Goal: Communication & Community: Answer question/provide support

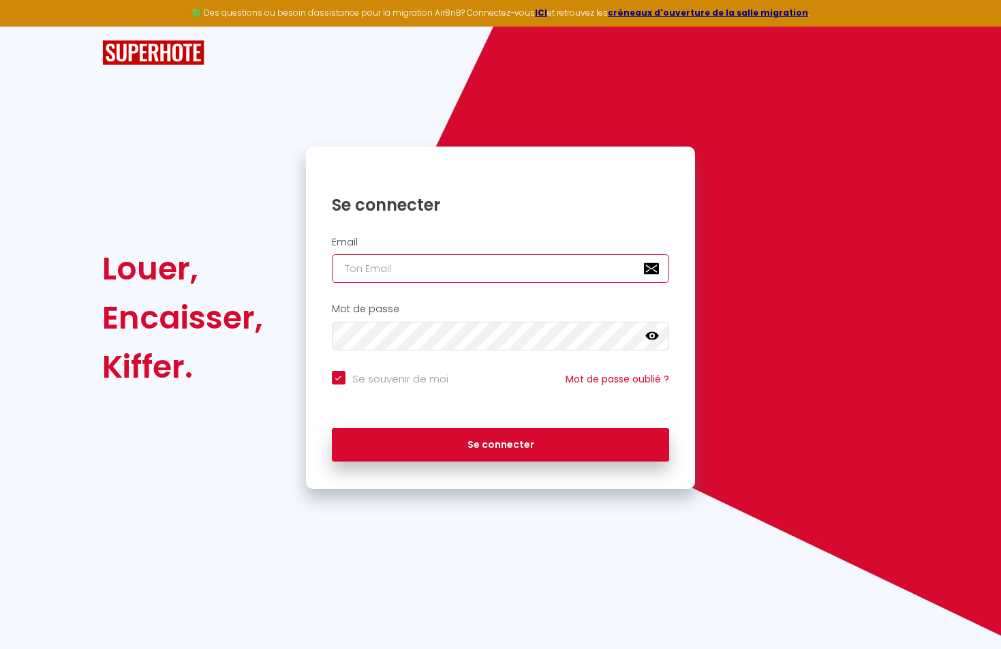
type input "[EMAIL_ADDRESS][DOMAIN_NAME]"
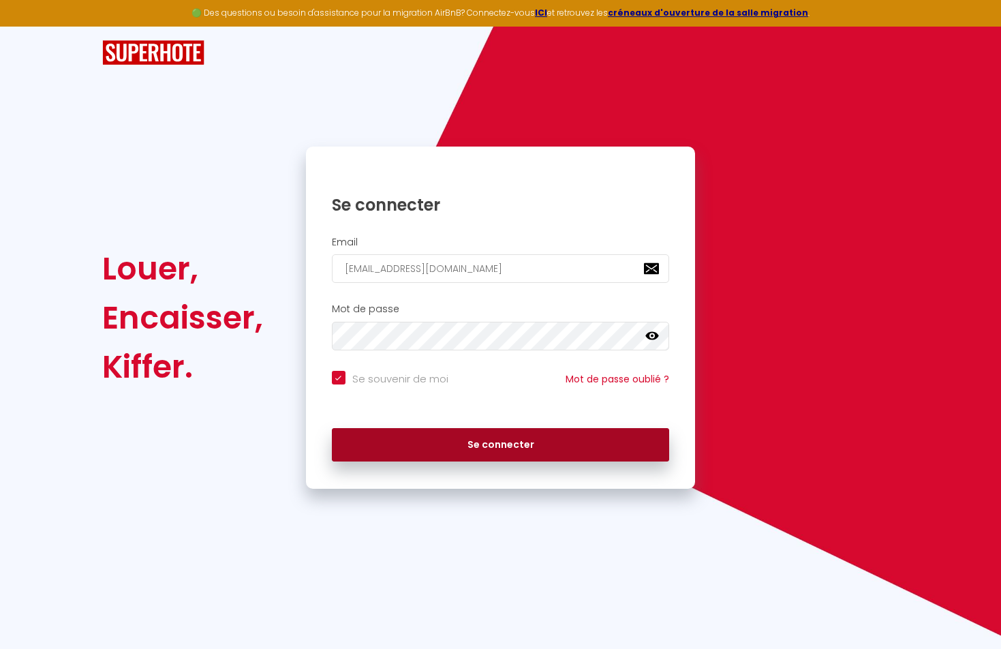
click at [392, 448] on button "Se connecter" at bounding box center [501, 445] width 338 height 34
checkbox input "true"
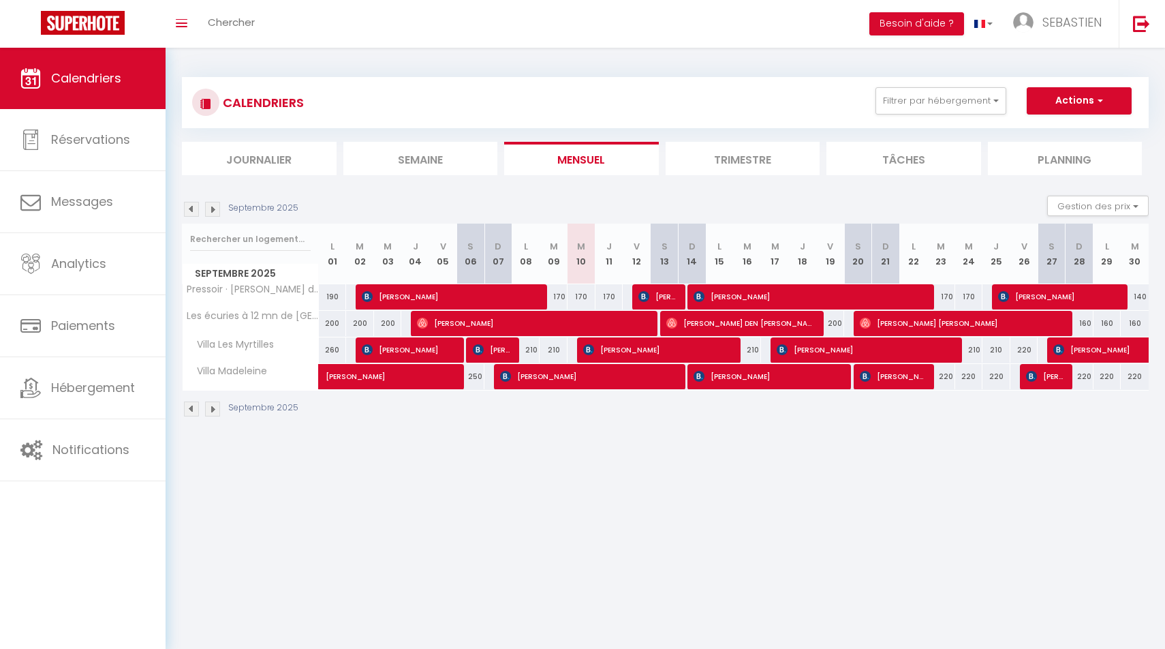
click at [503, 295] on span "[PERSON_NAME]" at bounding box center [450, 296] width 177 height 26
select select "OK"
select select "KO"
select select "0"
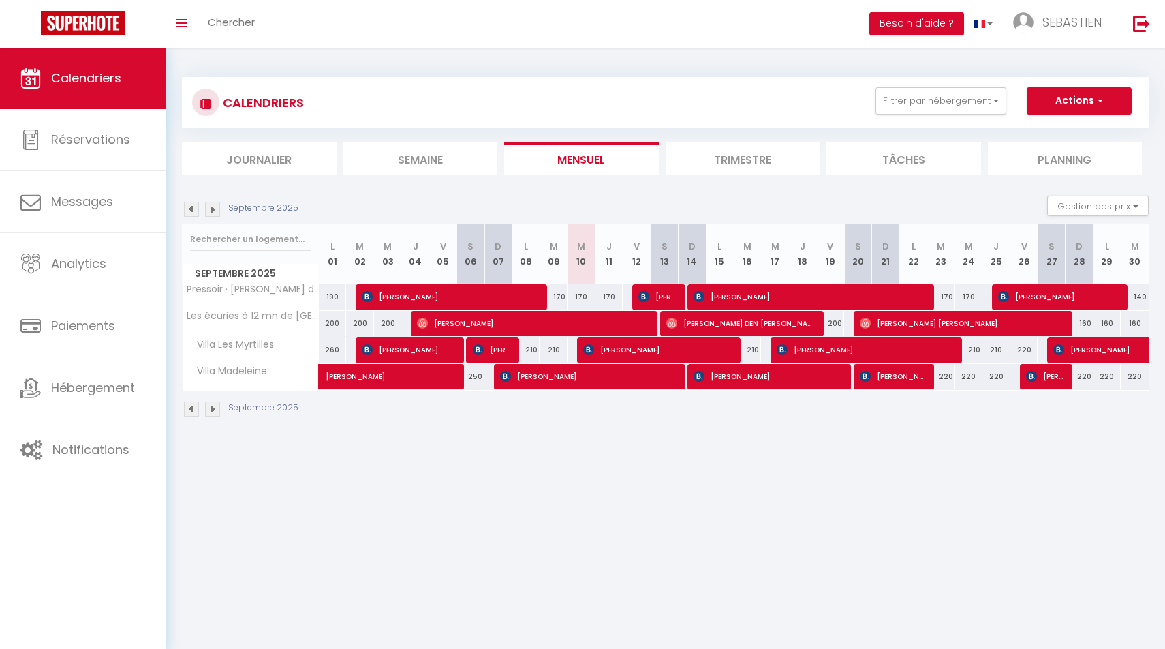
select select "1"
select select
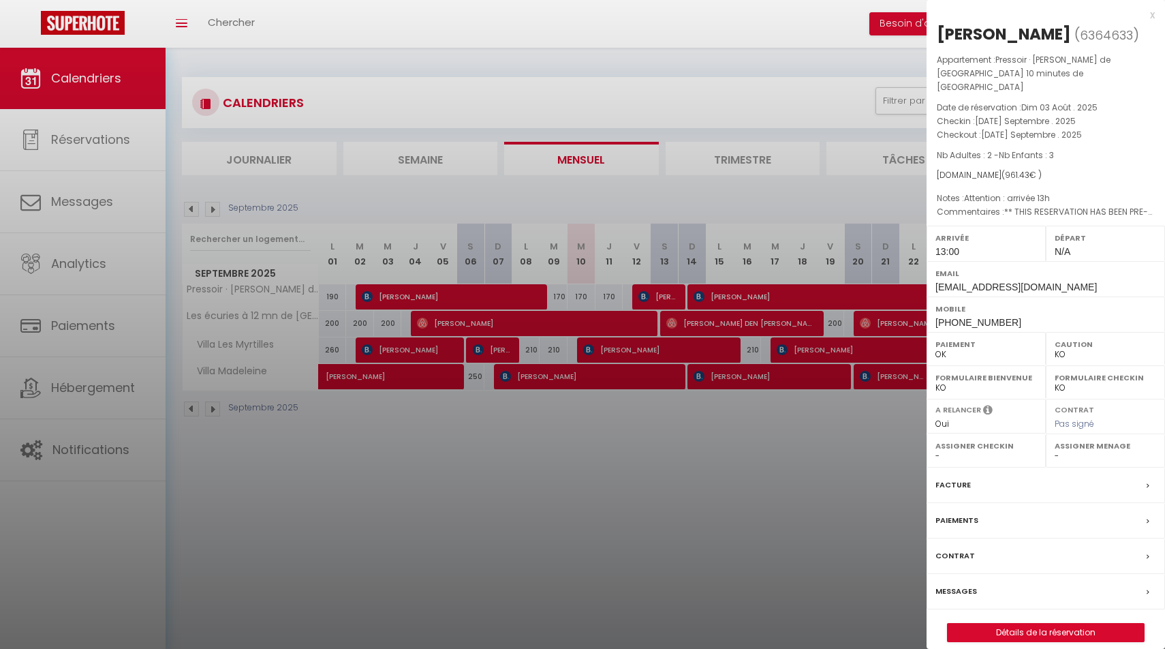
click at [965, 574] on div "Messages" at bounding box center [1046, 591] width 238 height 35
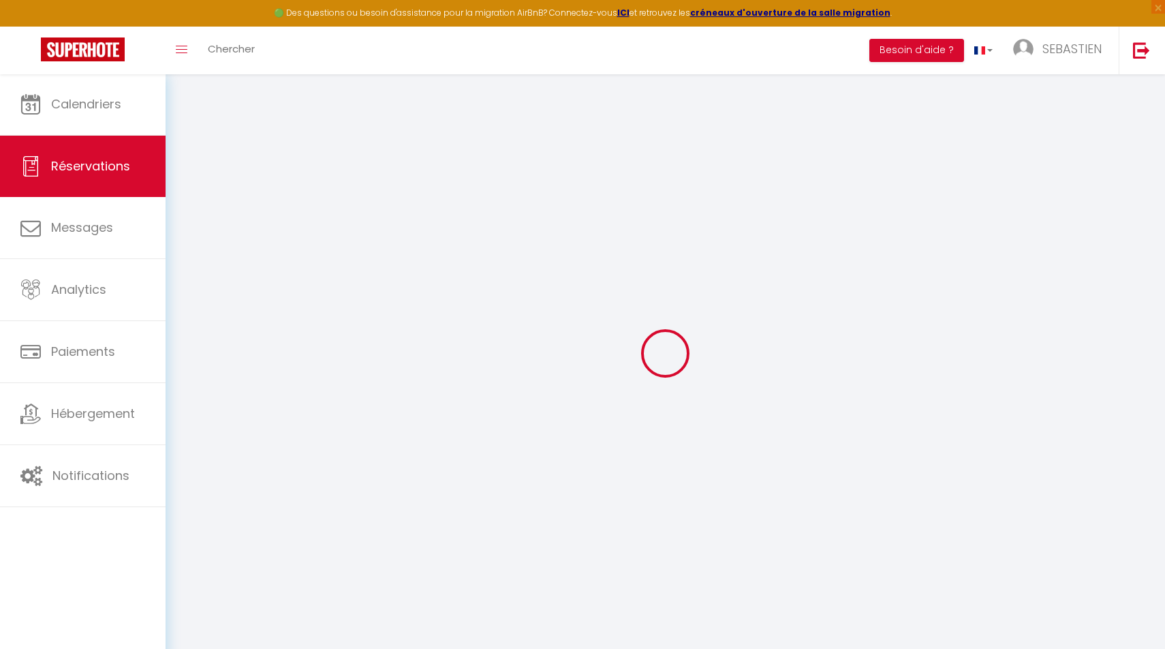
select select
checkbox input "false"
type voyageur0 "** THIS RESERVATION HAS BEEN PRE-PAID ** BOOKING NOTE : Payment charge is EUR 1…"
type textarea "Attention : arrivée 13h"
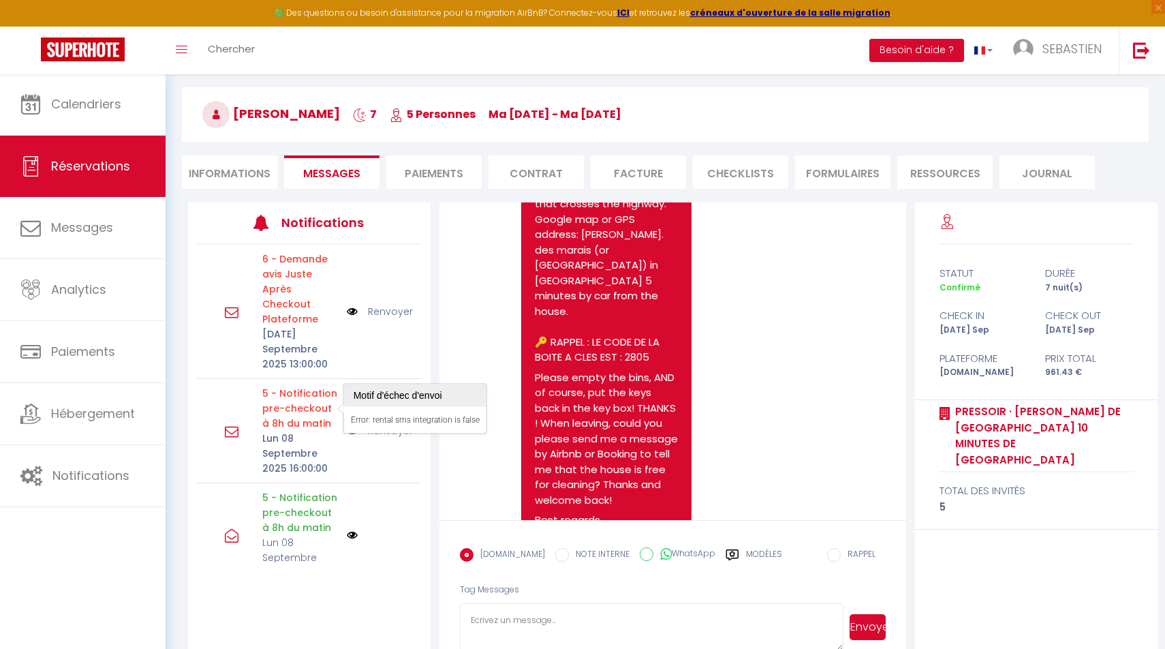
scroll to position [48, 0]
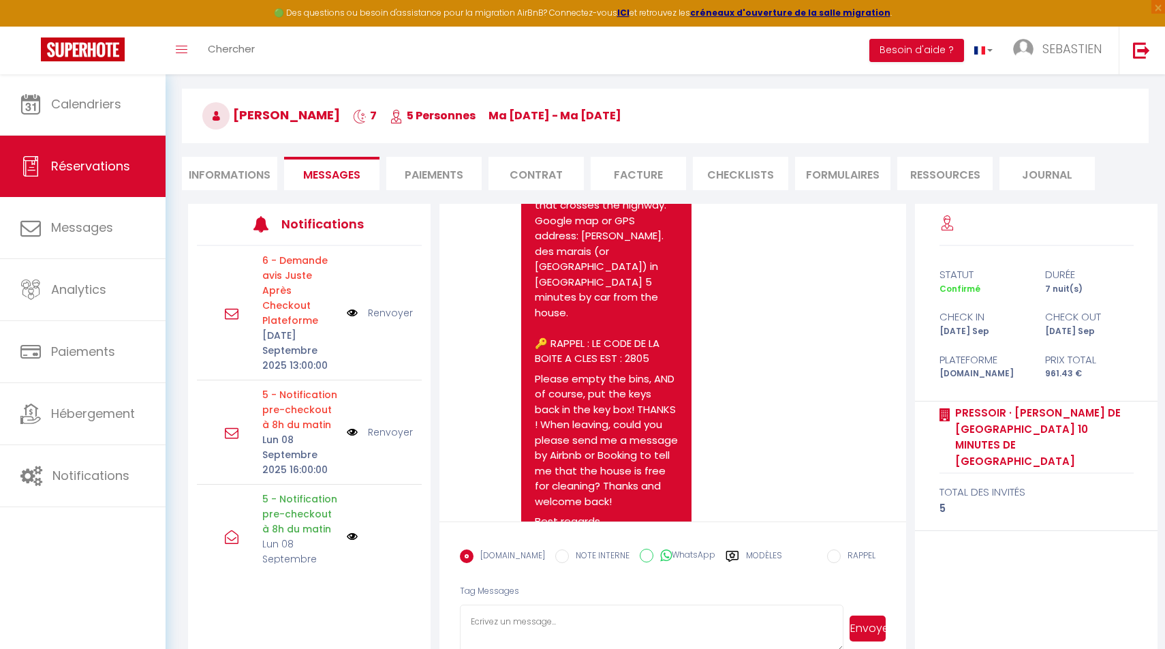
click at [354, 315] on img at bounding box center [352, 312] width 11 height 15
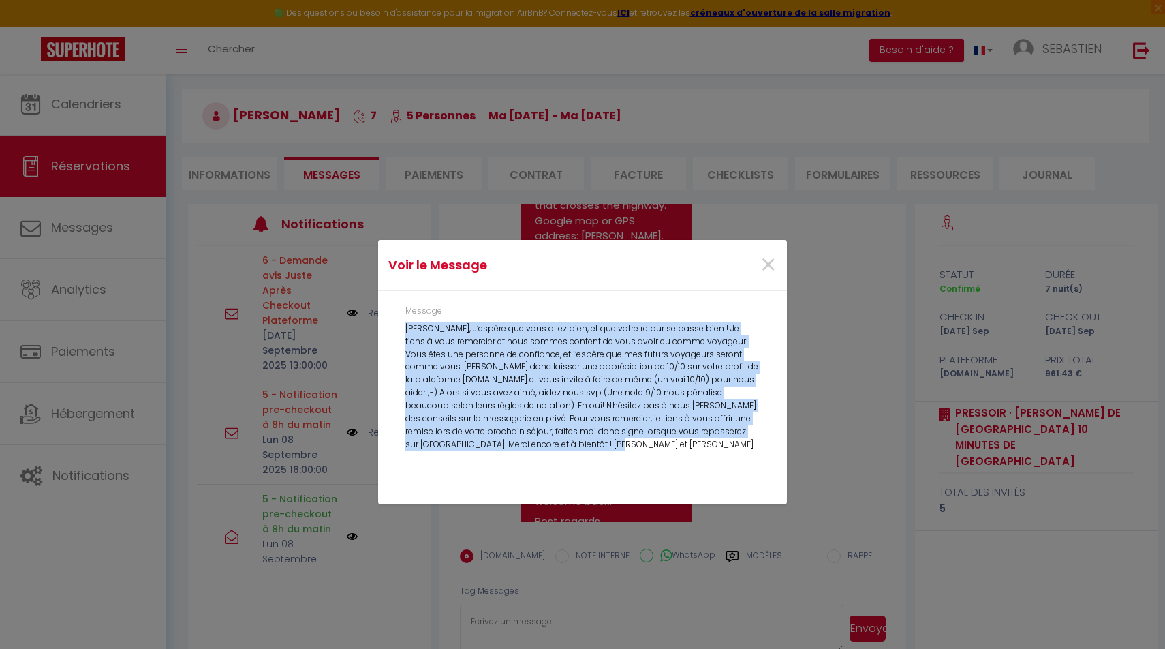
drag, startPoint x: 407, startPoint y: 328, endPoint x: 598, endPoint y: 437, distance: 219.1
click at [598, 437] on div "[PERSON_NAME], J’espère que vous allez bien, et que votre retour se passe bien …" at bounding box center [582, 395] width 354 height 147
copy div "[PERSON_NAME], J’espère que vous allez bien, et que votre retour se passe bien …"
click at [771, 252] on span "×" at bounding box center [768, 265] width 17 height 41
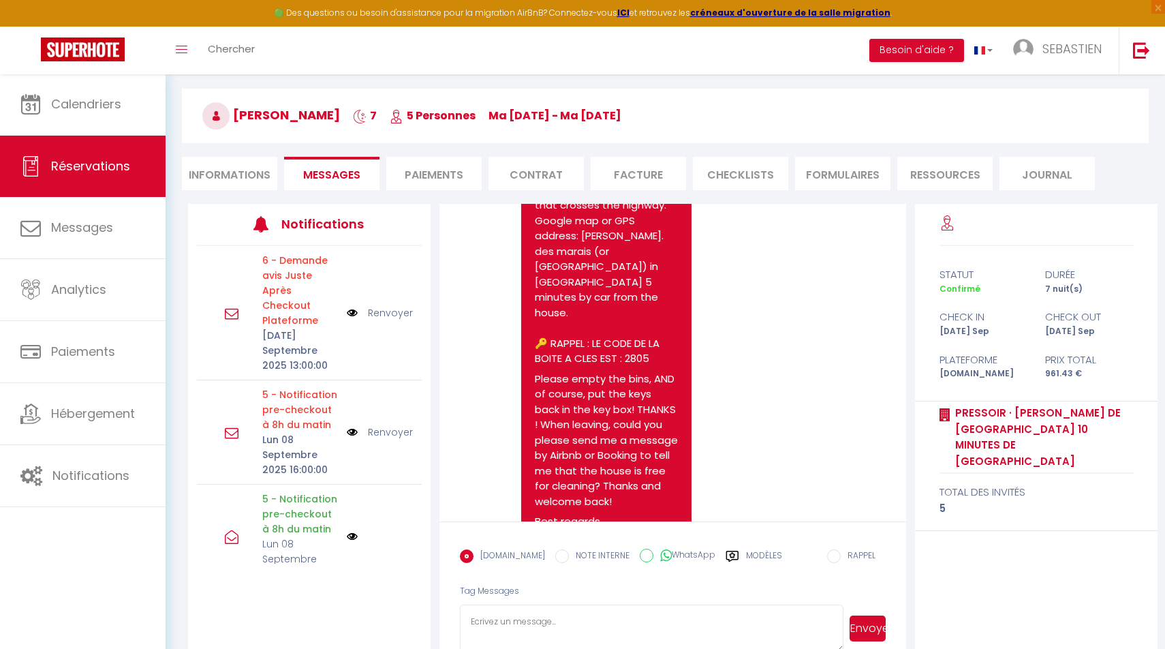
click at [686, 553] on label "WhatsApp" at bounding box center [684, 555] width 62 height 15
click at [653, 553] on input "WhatsApp" at bounding box center [647, 555] width 14 height 14
radio input "true"
radio input "false"
click at [662, 557] on label "WhatsApp" at bounding box center [684, 555] width 62 height 15
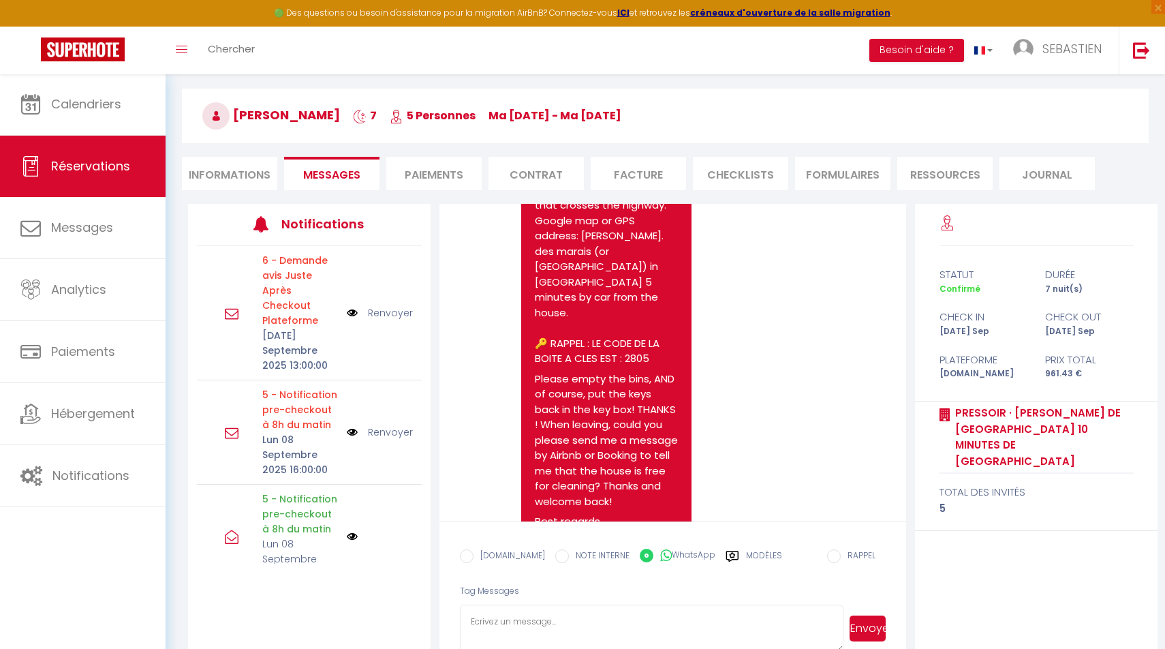
click at [653, 557] on input "WhatsApp" at bounding box center [647, 555] width 14 height 14
click at [591, 618] on textarea at bounding box center [652, 628] width 384 height 48
paste textarea "[PERSON_NAME], J’espère que vous allez bien, et que votre retour se passe bien …"
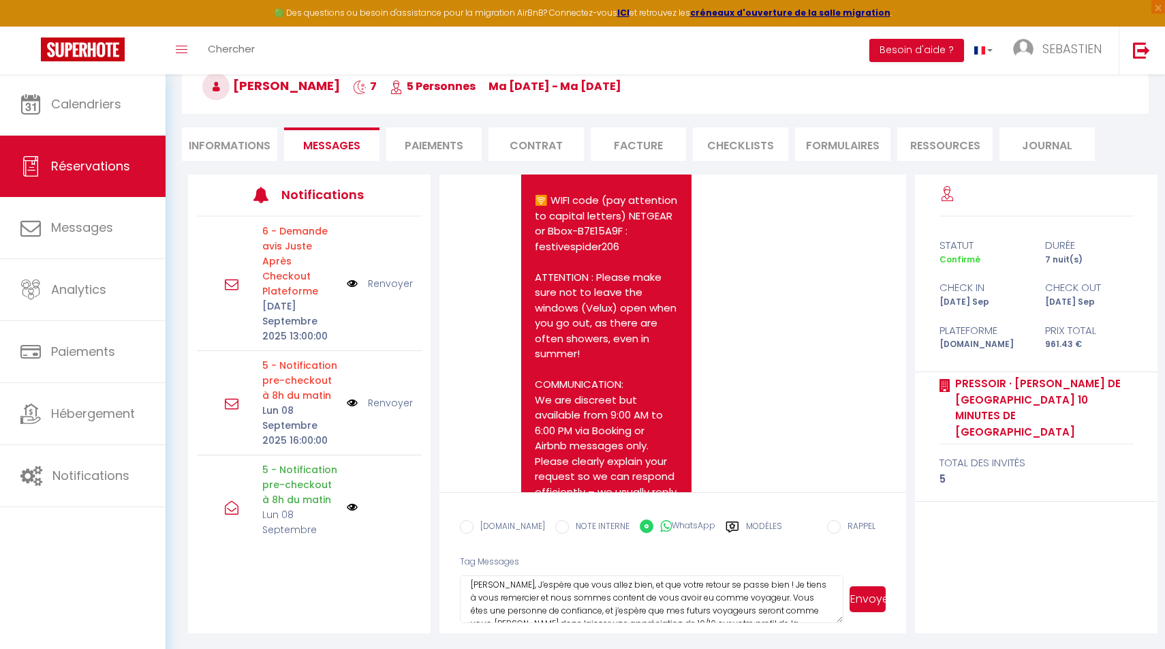
scroll to position [2910, 0]
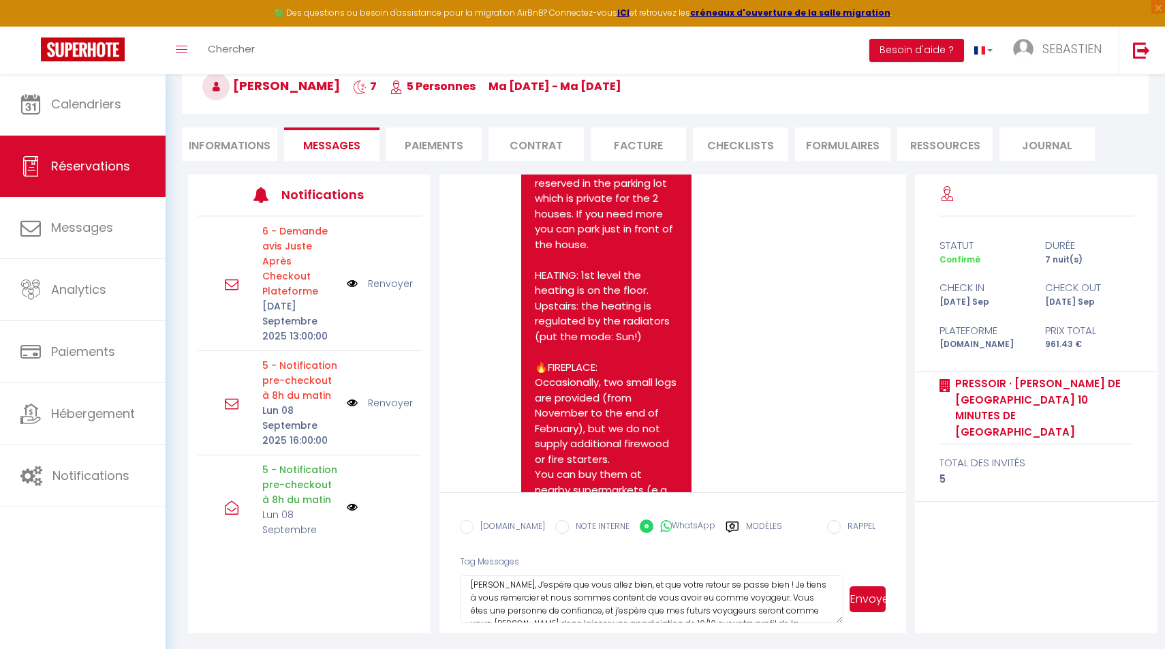
type textarea "[PERSON_NAME], J’espère que vous allez bien, et que votre retour se passe bien …"
click at [228, 144] on li "Informations" at bounding box center [229, 143] width 95 height 33
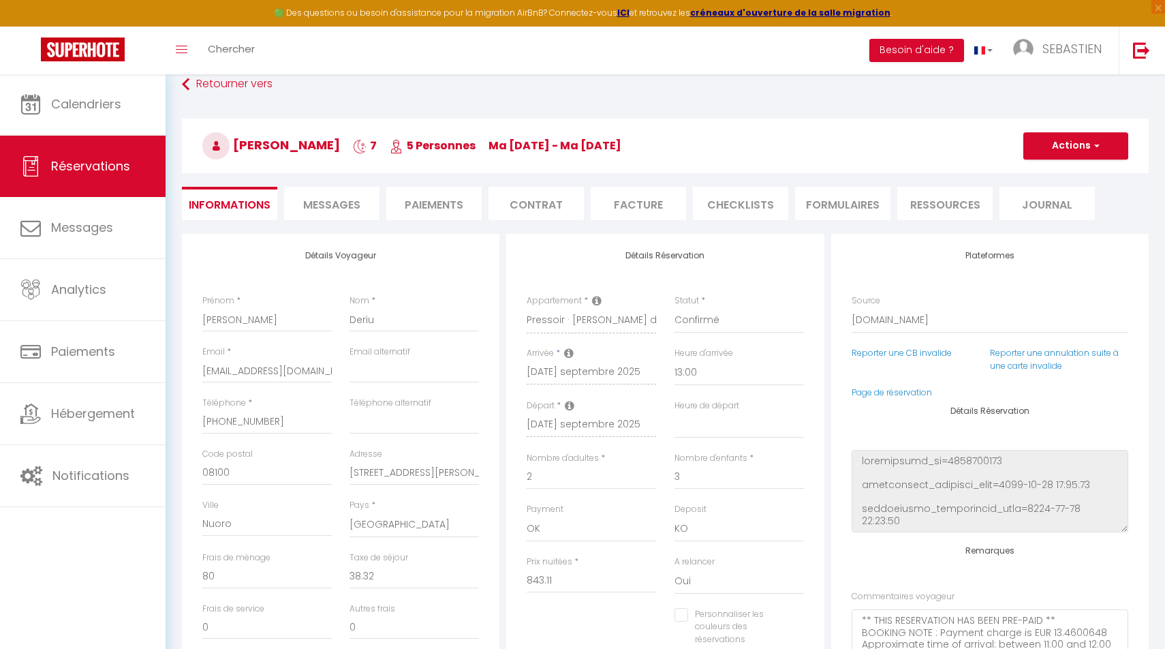
scroll to position [18, 0]
select select
checkbox input "false"
select select
checkbox input "false"
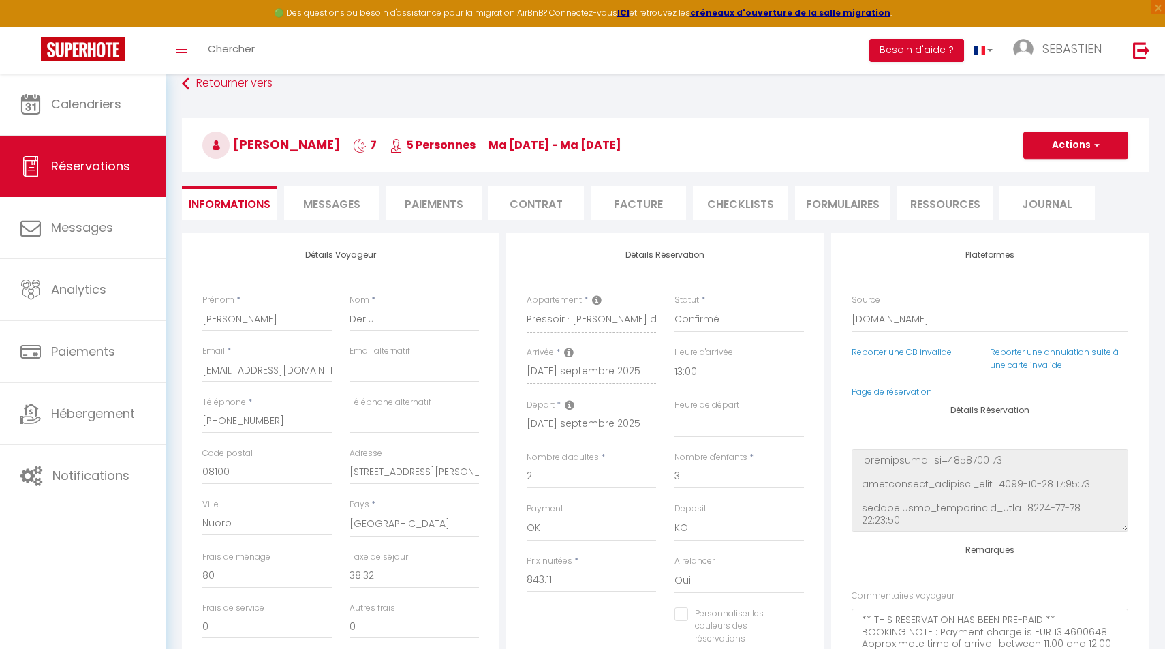
select select
checkbox input "false"
select select
checkbox input "false"
select select
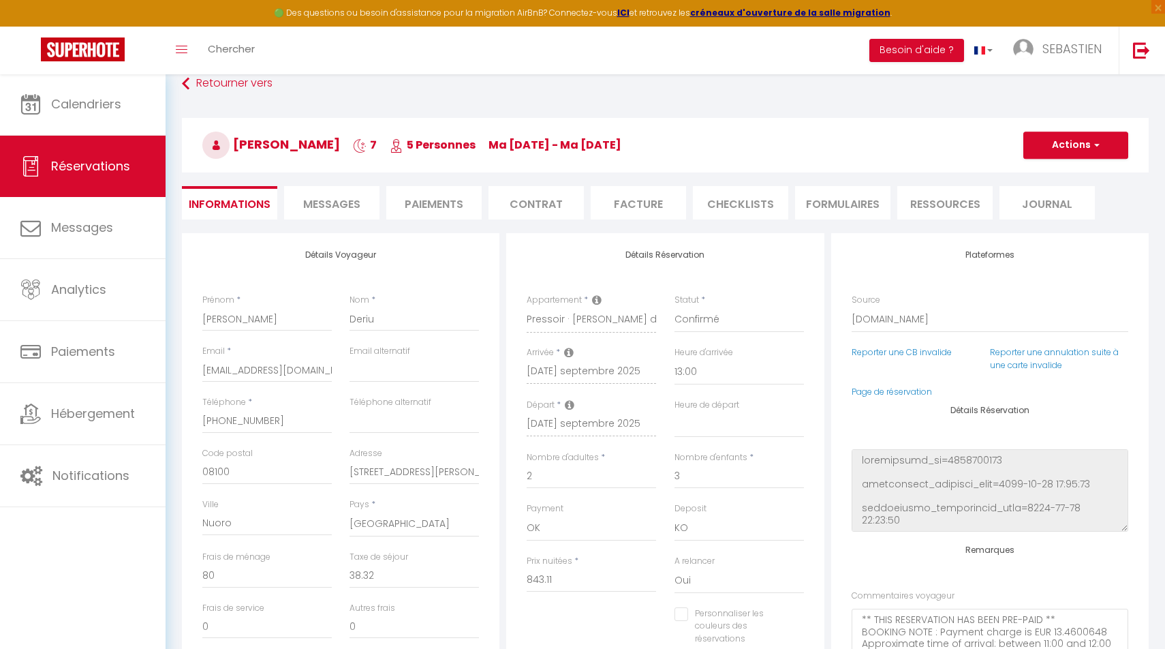
checkbox input "false"
select select
checkbox input "false"
select select
checkbox input "false"
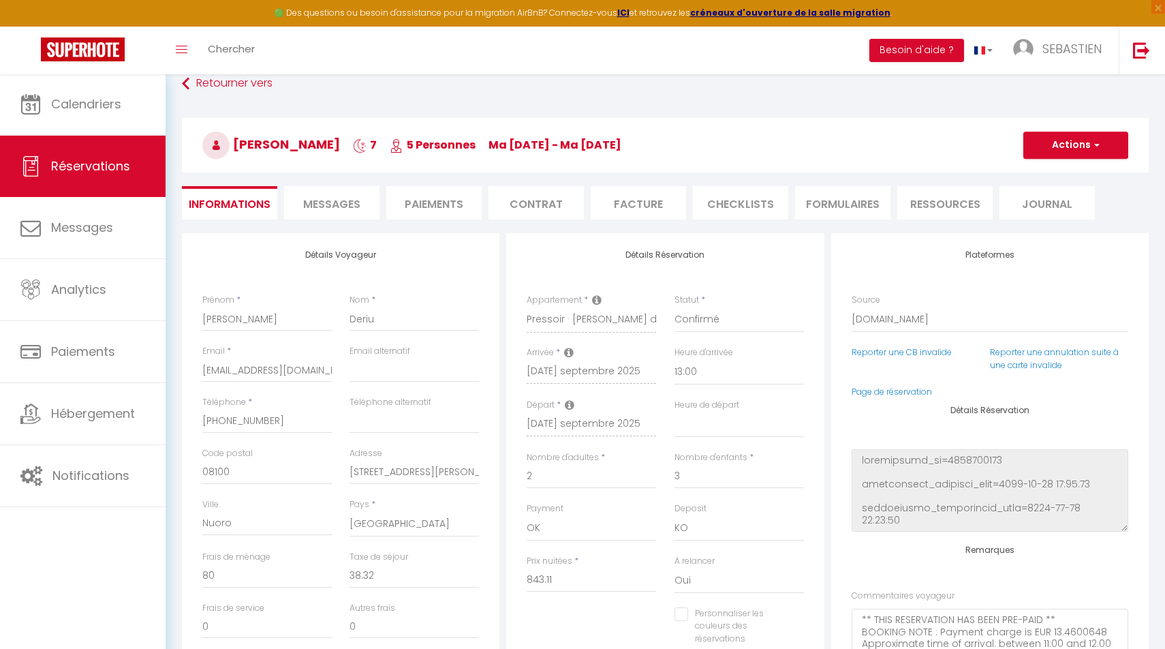
select select
checkbox input "false"
select select
checkbox input "false"
click at [337, 202] on span "Messages" at bounding box center [331, 204] width 57 height 16
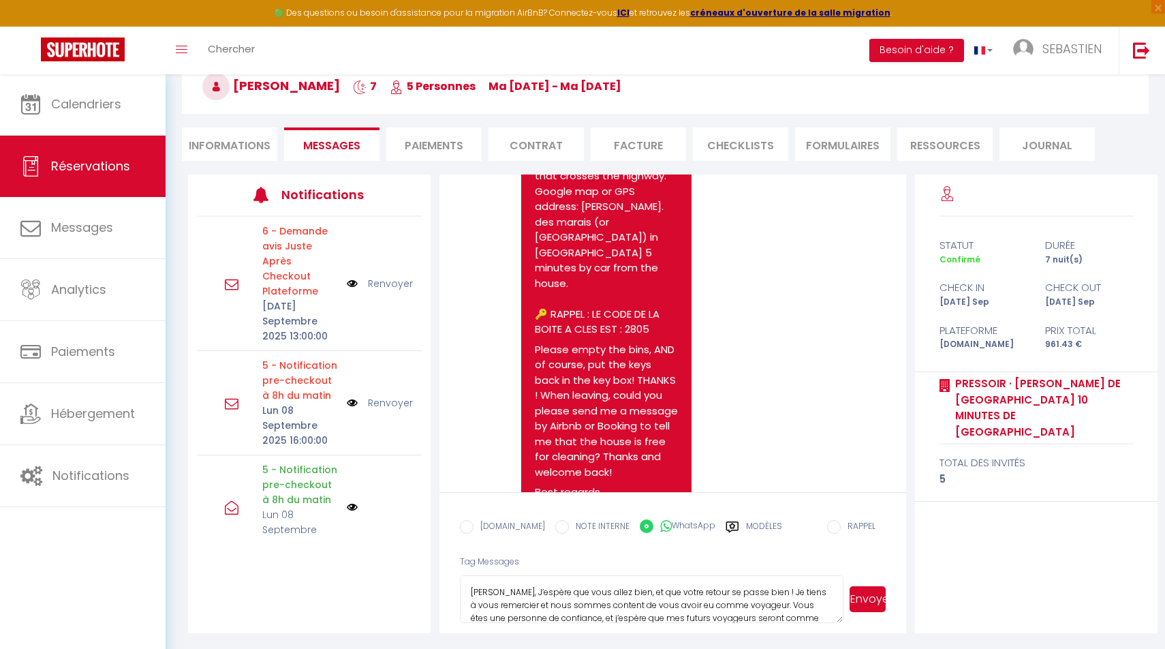
drag, startPoint x: 801, startPoint y: 608, endPoint x: 499, endPoint y: 573, distance: 303.8
click at [499, 573] on form "[DOMAIN_NAME] NOTE INTERNE WhatsApp Modèles 10 « ‹ » › [DATE] [PHONE_NUMBER] Di…" at bounding box center [672, 562] width 467 height 141
type textarea "vous. [PERSON_NAME] donc laisser une appréciation de 10/10 sur votre profil de …"
drag, startPoint x: 472, startPoint y: 586, endPoint x: 677, endPoint y: 653, distance: 215.0
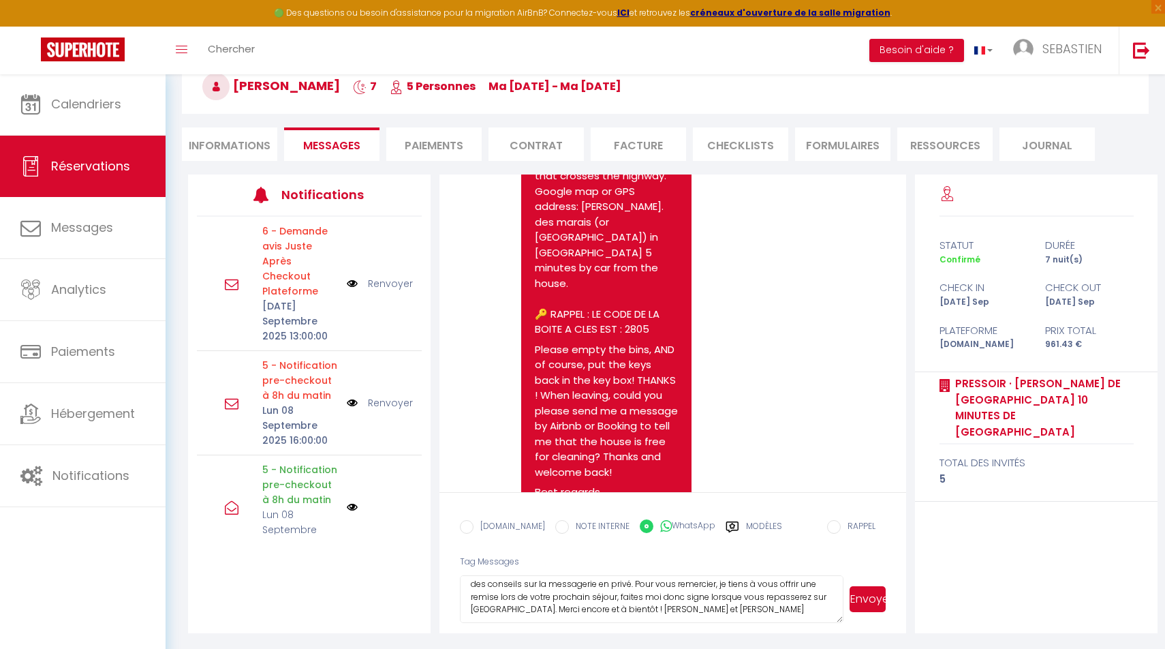
click at [677, 572] on html "🟢 Des questions ou besoin d'assistance pour la migration AirBnB? Connectez-vous…" at bounding box center [582, 247] width 1165 height 649
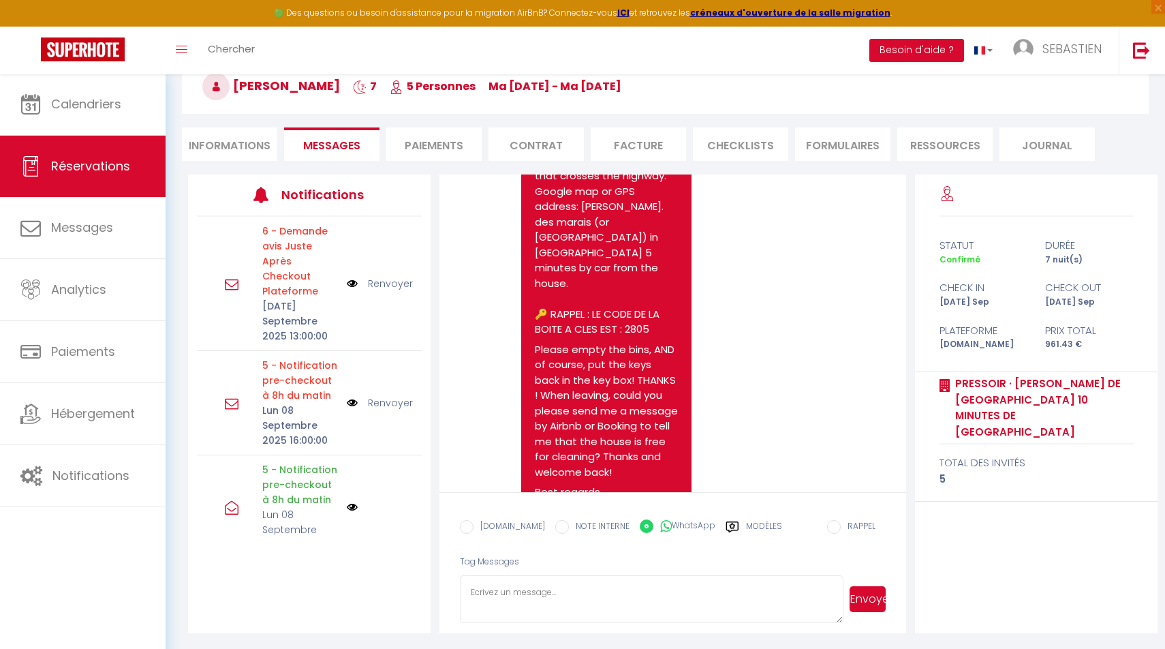
scroll to position [0, 0]
click at [672, 523] on label "WhatsApp" at bounding box center [684, 526] width 62 height 15
click at [653, 523] on input "WhatsApp" at bounding box center [647, 526] width 14 height 14
click at [581, 584] on textarea at bounding box center [652, 599] width 384 height 48
paste textarea "[PERSON_NAME], [PERSON_NAME] tu stia bene e che tu abbia trascorso un piacevole…"
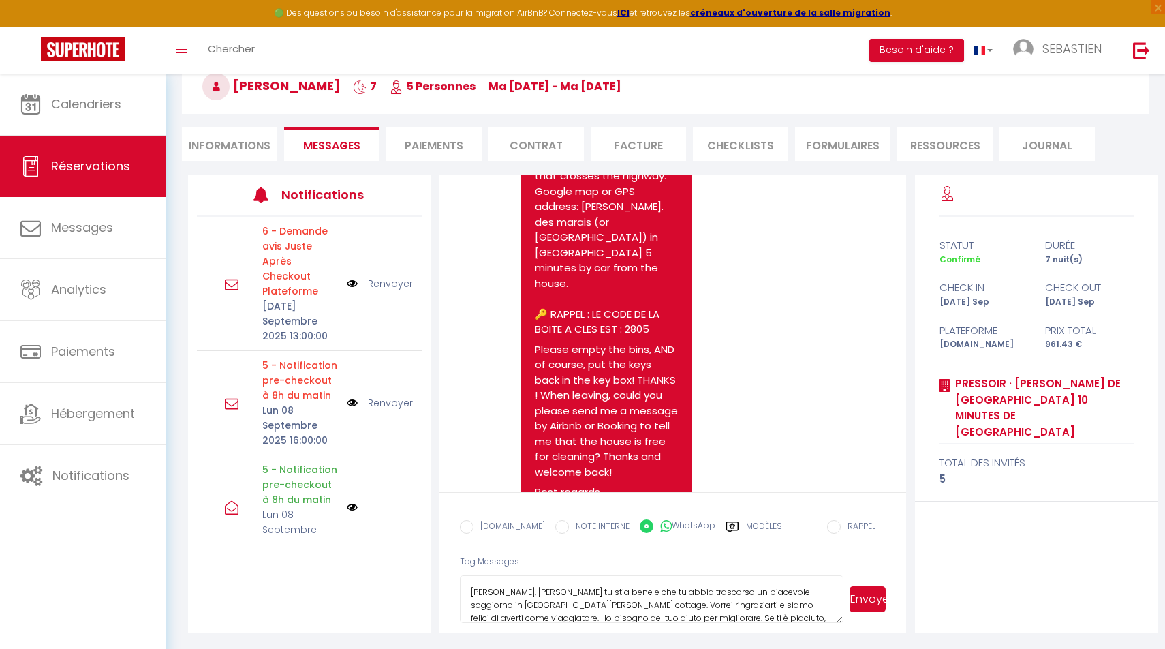
scroll to position [48, 0]
type textarea "[PERSON_NAME], [PERSON_NAME] tu stia bene e che tu abbia trascorso un piacevole…"
click at [870, 600] on button "Envoyer" at bounding box center [868, 599] width 36 height 26
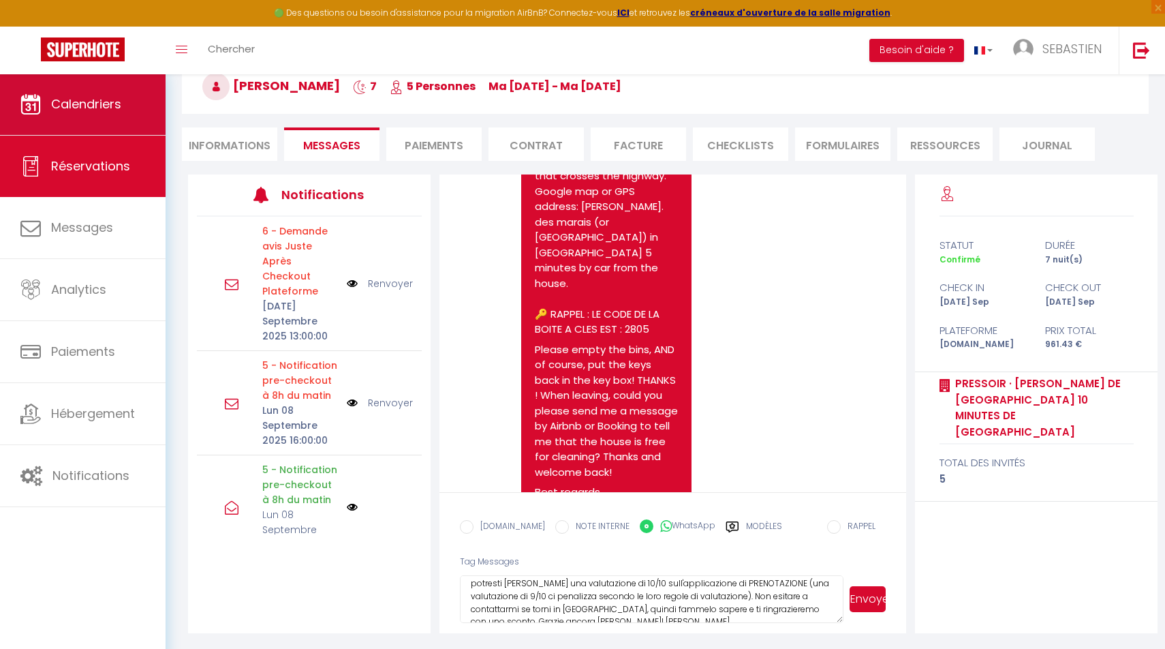
click at [66, 107] on span "Calendriers" at bounding box center [86, 103] width 70 height 17
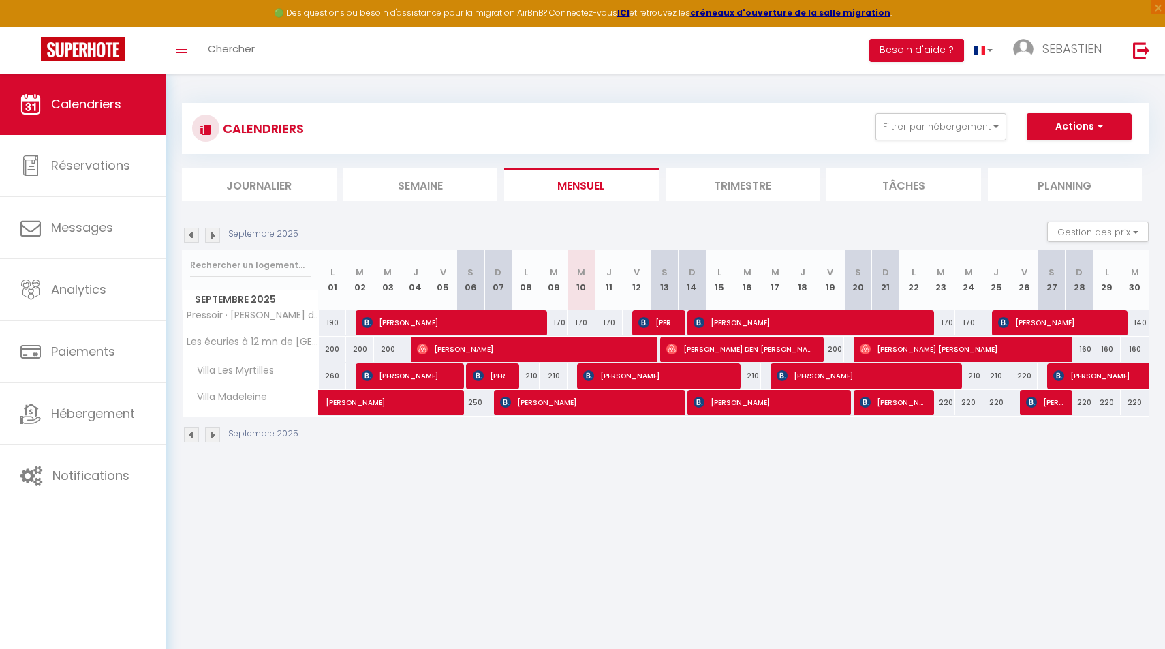
click at [191, 236] on img at bounding box center [191, 235] width 15 height 15
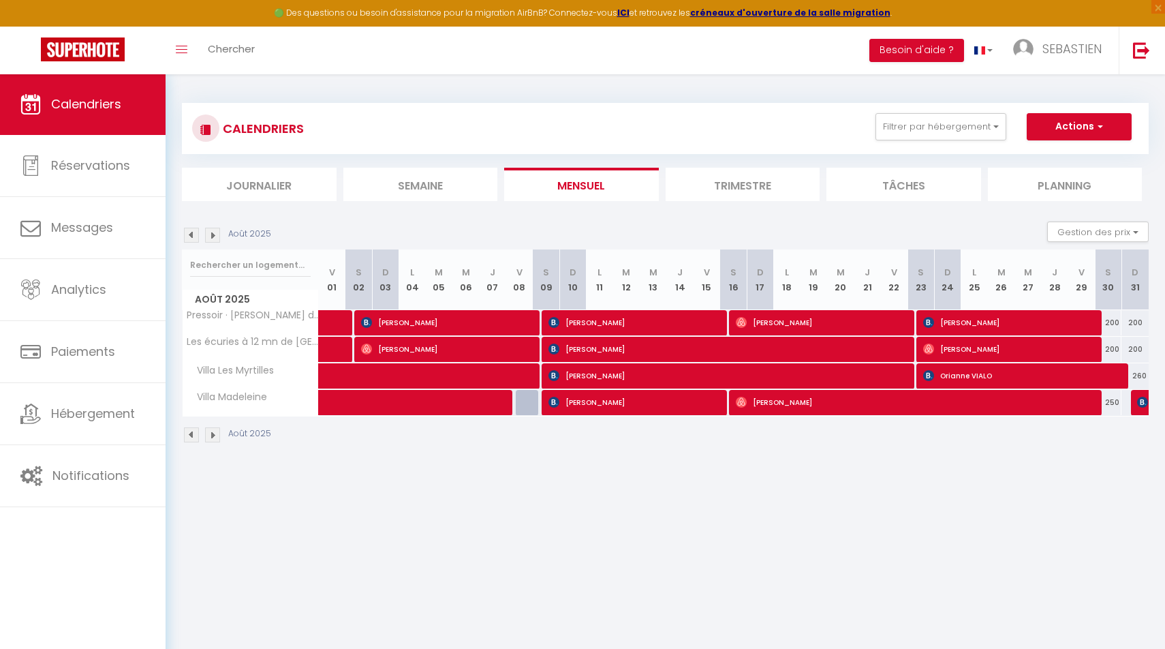
click at [653, 316] on span "[PERSON_NAME]" at bounding box center [632, 322] width 168 height 26
select select "OK"
select select "KO"
select select "0"
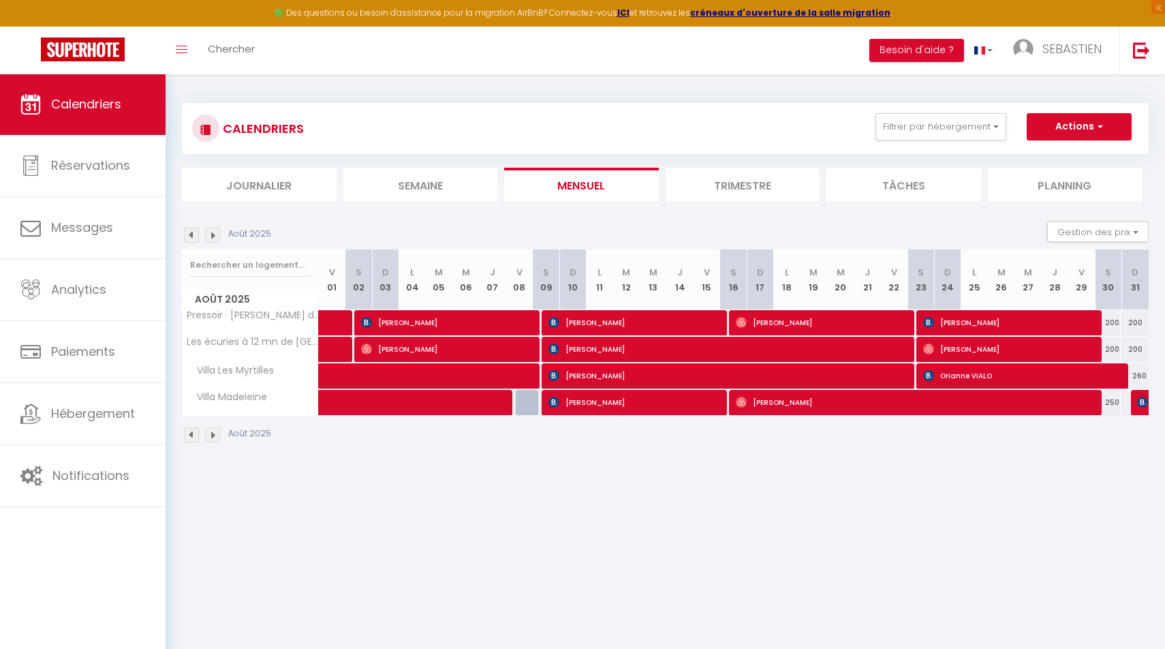
select select "1"
select select
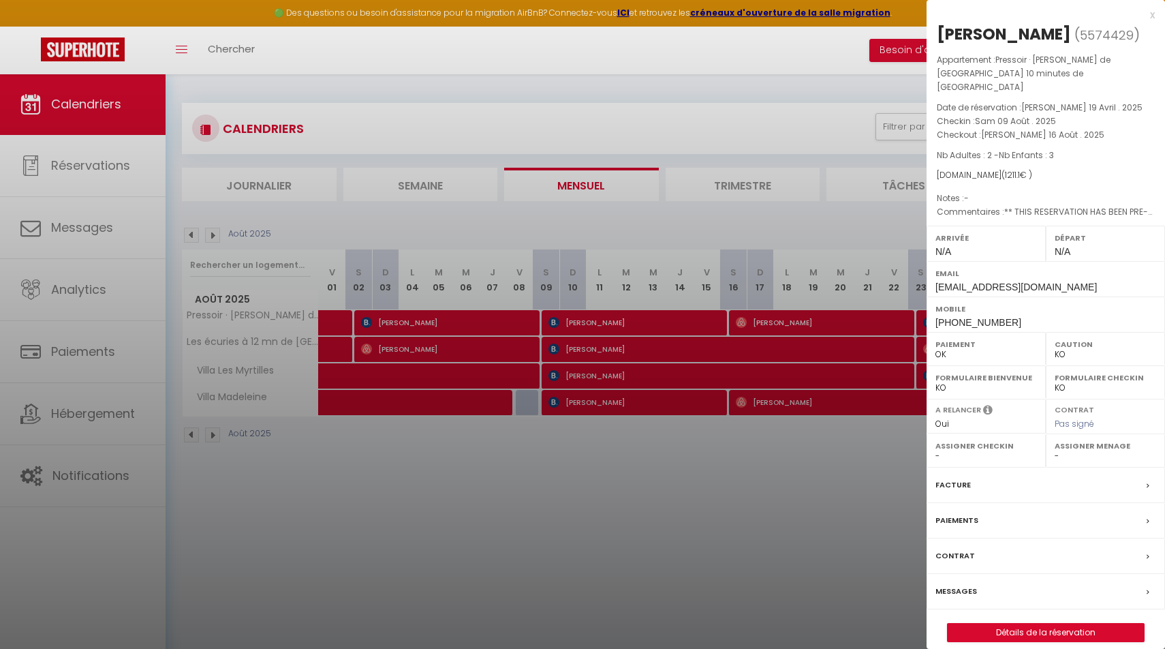
click at [967, 584] on label "Messages" at bounding box center [956, 591] width 42 height 14
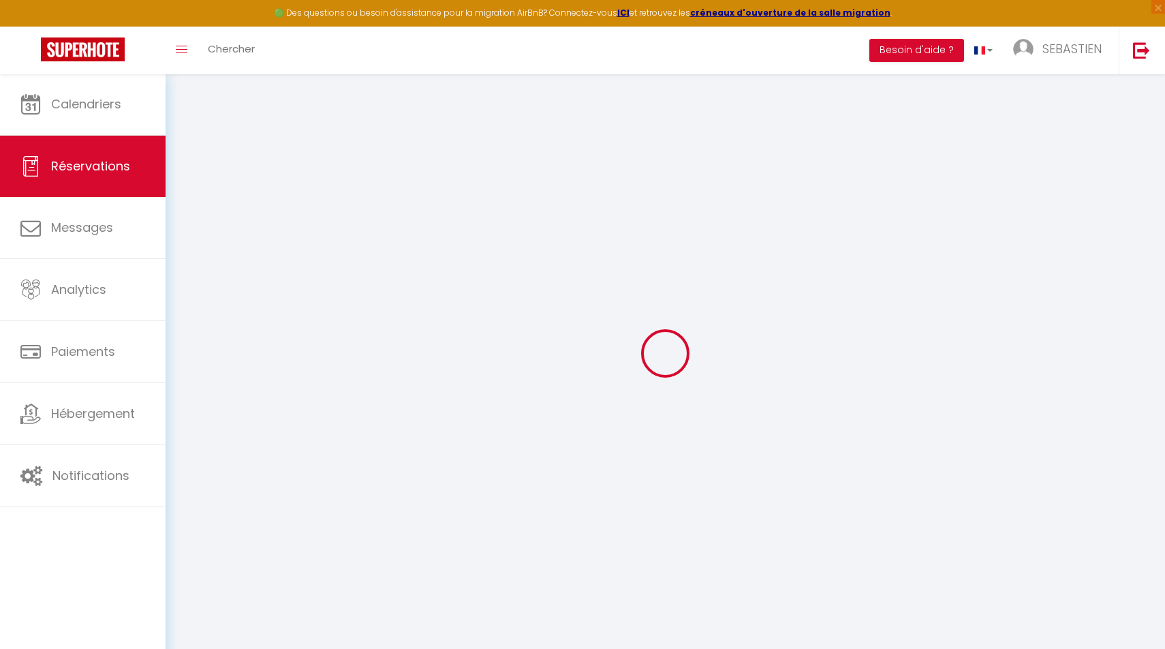
select select
checkbox input "false"
type voyageur0 "** THIS RESERVATION HAS BEEN PRE-PAID ** BOOKING NOTE : Payment charge is EUR 1…"
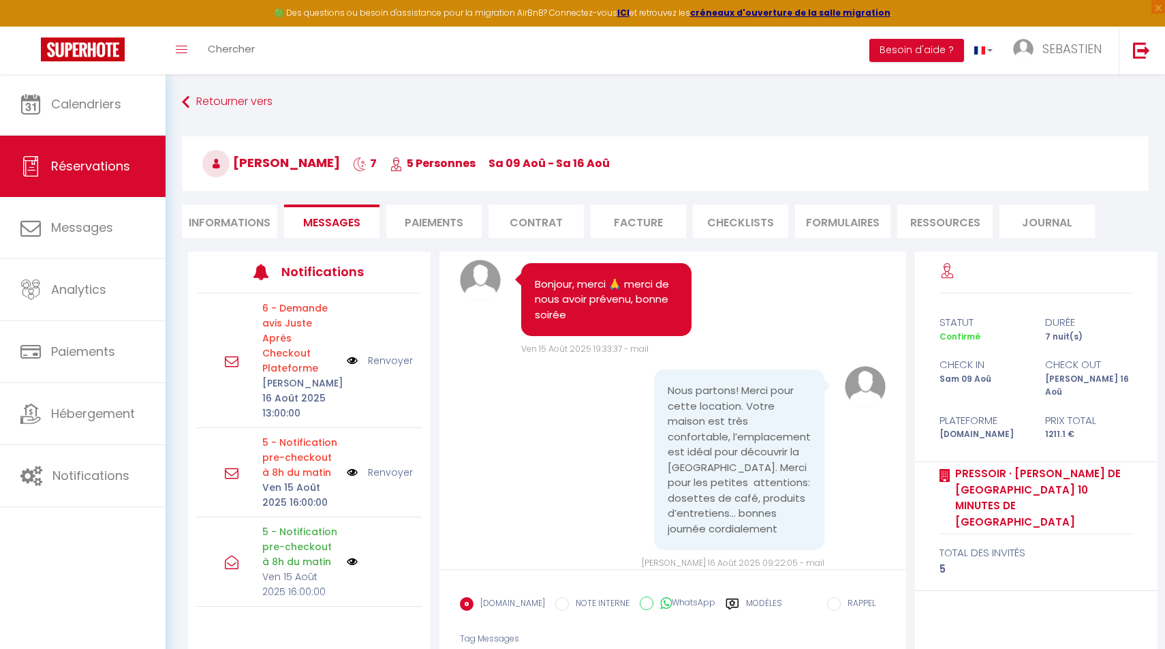
scroll to position [7246, 0]
click at [183, 107] on icon at bounding box center [185, 102] width 7 height 25
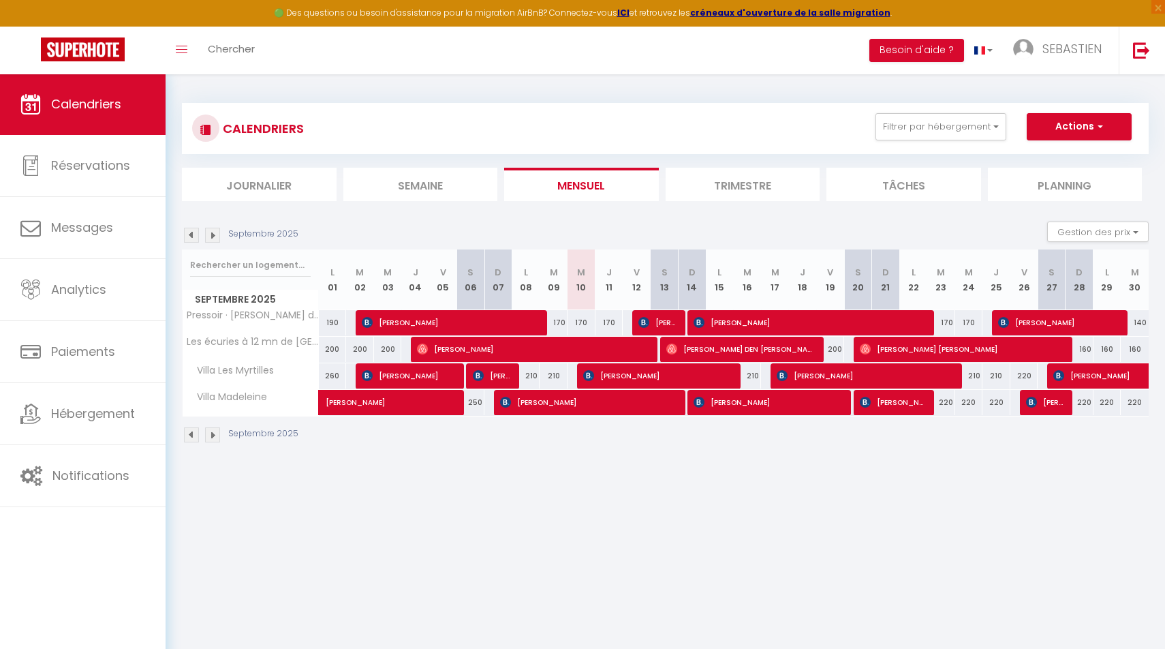
click at [191, 240] on img at bounding box center [191, 235] width 15 height 15
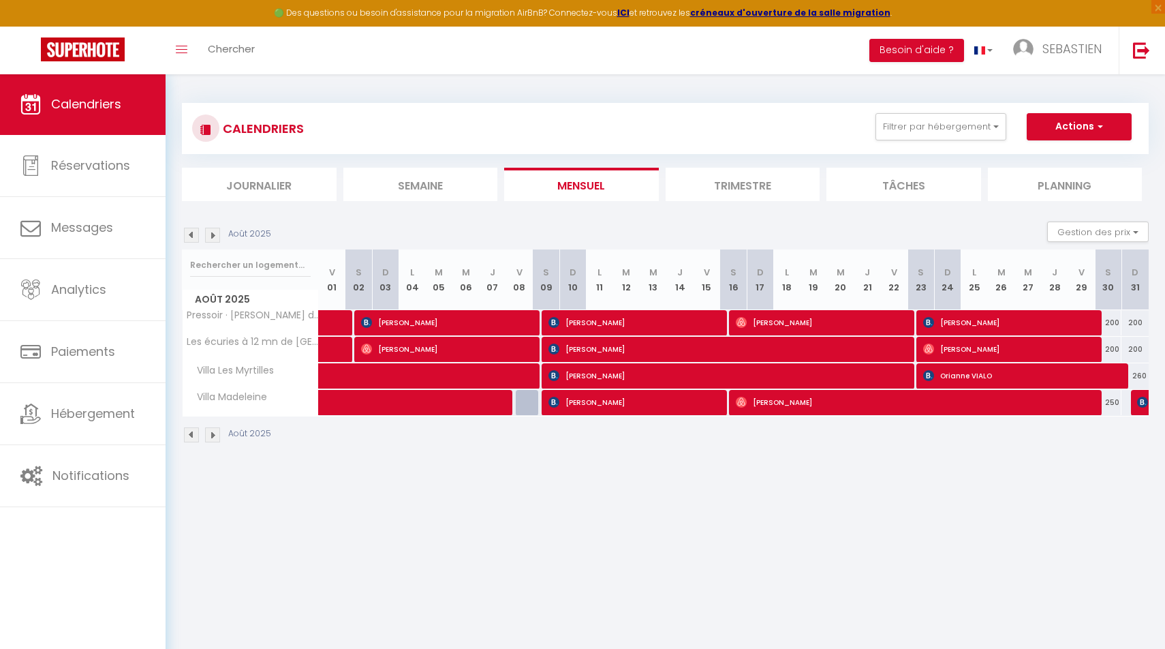
click at [459, 322] on span "[PERSON_NAME]" at bounding box center [445, 322] width 168 height 26
select select "OK"
select select "KO"
select select "0"
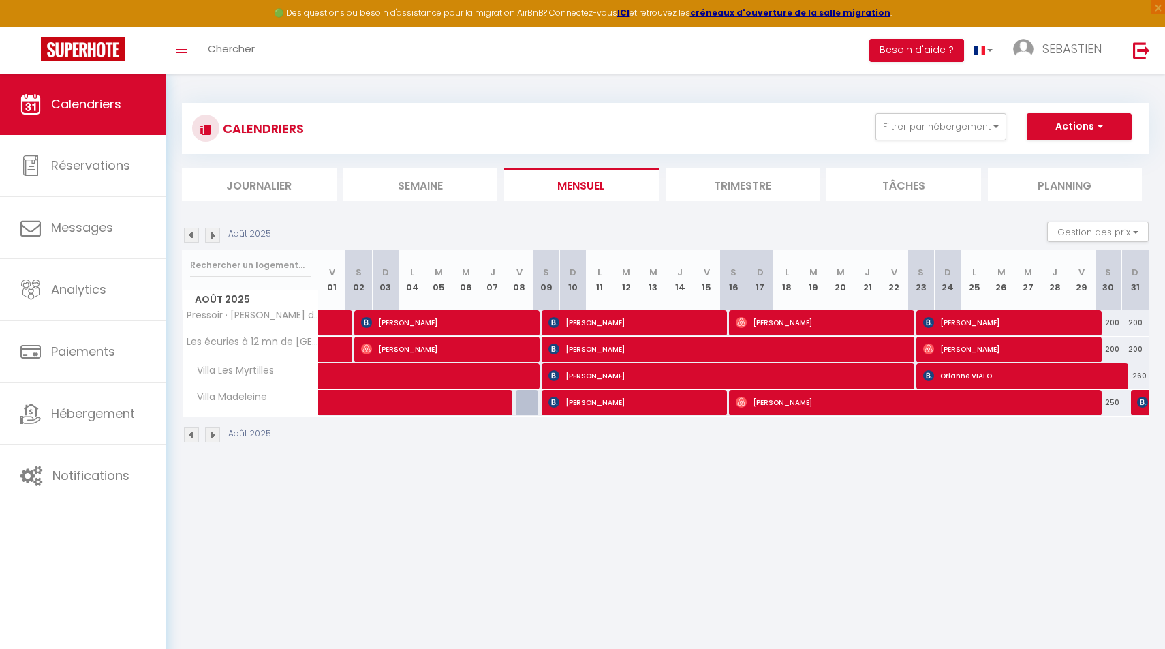
select select "1"
select select
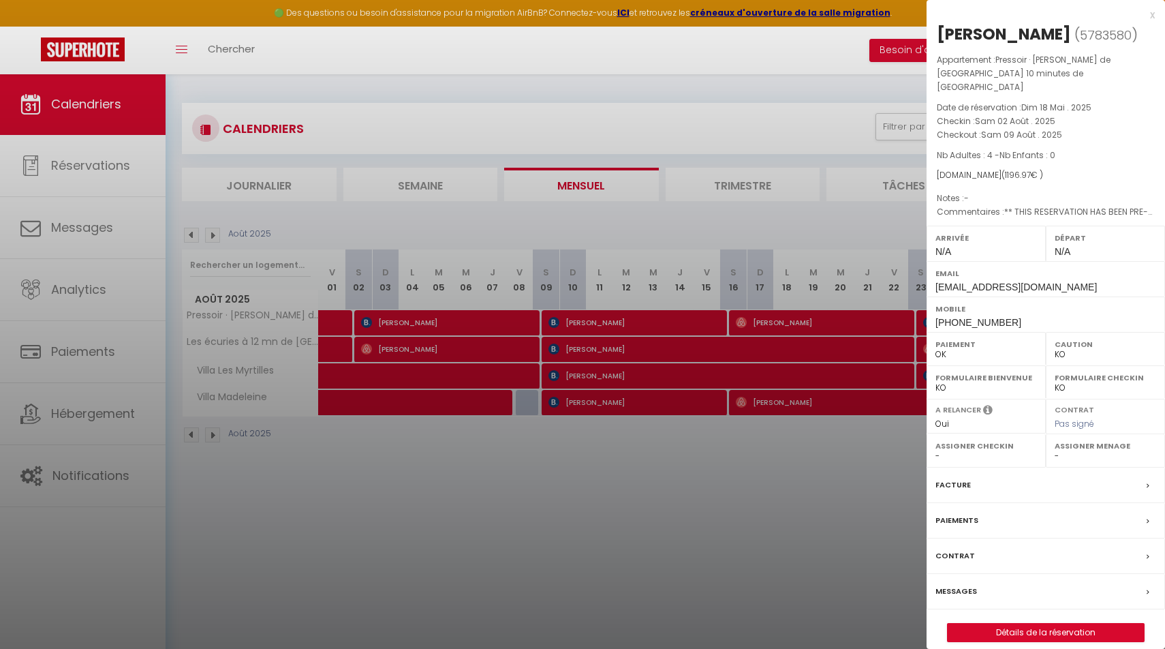
click at [973, 584] on label "Messages" at bounding box center [956, 591] width 42 height 14
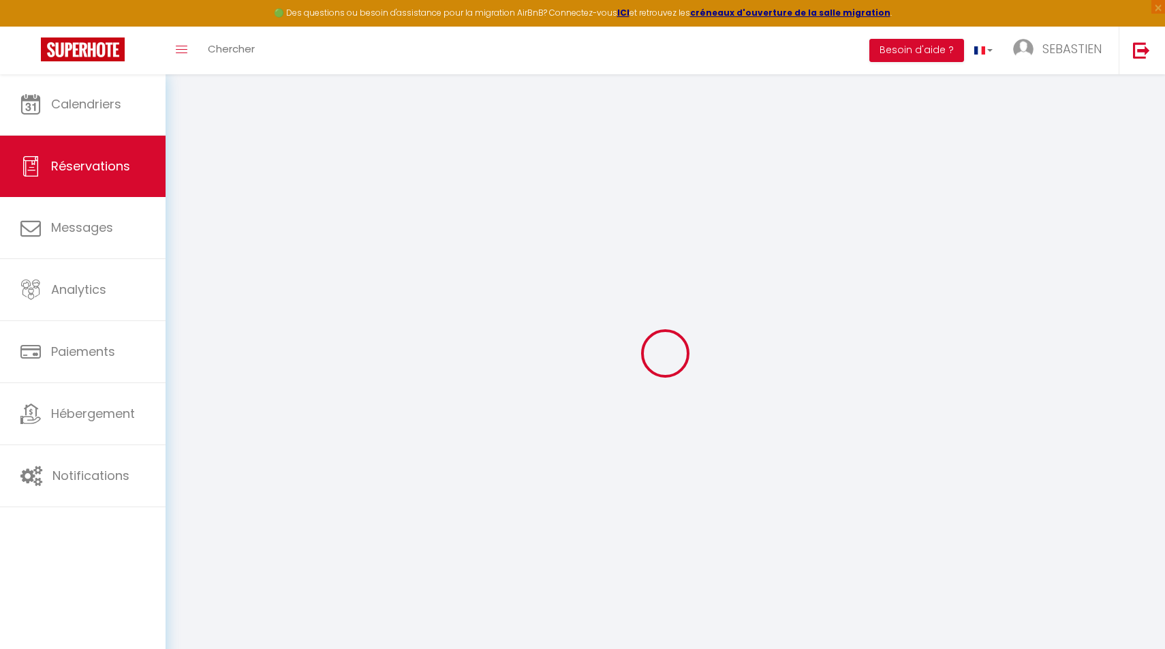
select select
checkbox input "false"
type voyageur0 "** THIS RESERVATION HAS BEEN PRE-PAID ** You have a [PERSON_NAME] that would li…"
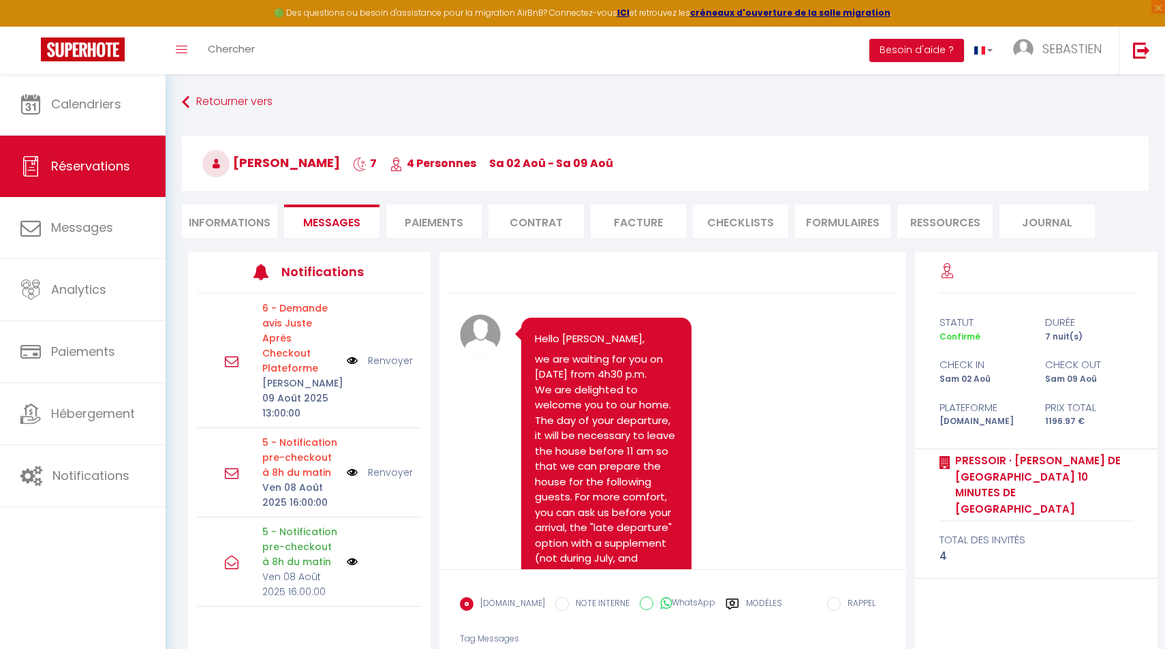
click at [683, 601] on label "WhatsApp" at bounding box center [684, 603] width 62 height 15
click at [653, 601] on input "WhatsApp" at bounding box center [647, 603] width 14 height 14
radio input "true"
radio input "false"
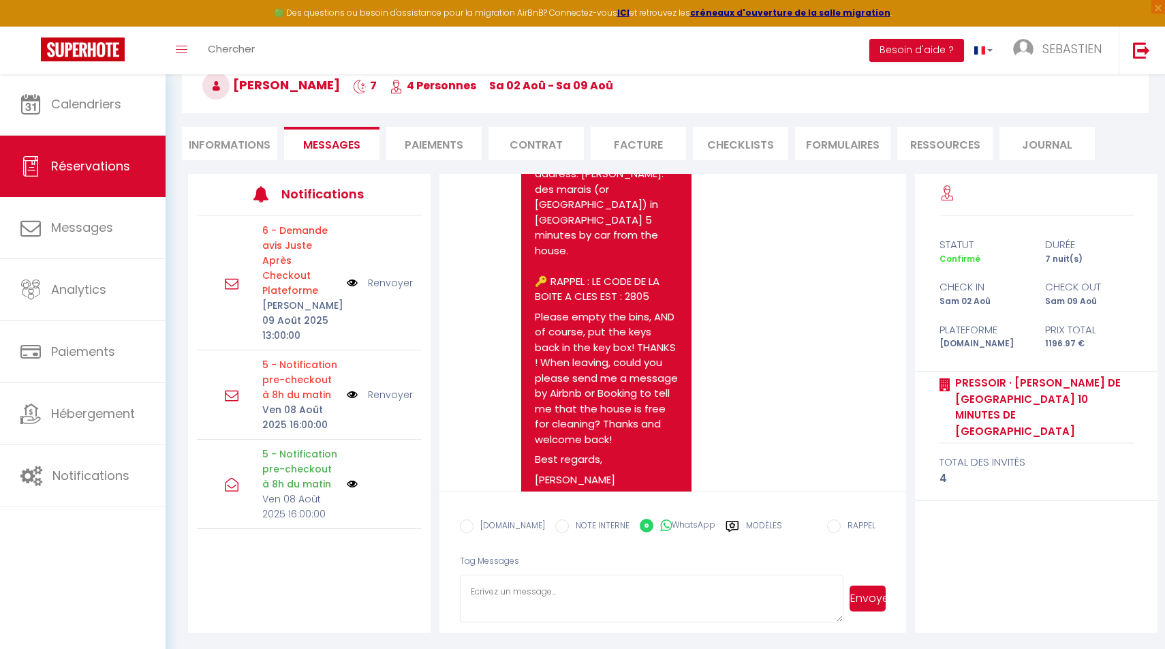
scroll to position [77, 0]
click at [608, 600] on textarea at bounding box center [652, 599] width 384 height 48
paste textarea "Hello [PERSON_NAME], I hope you are well, and that you had a good memory of you…"
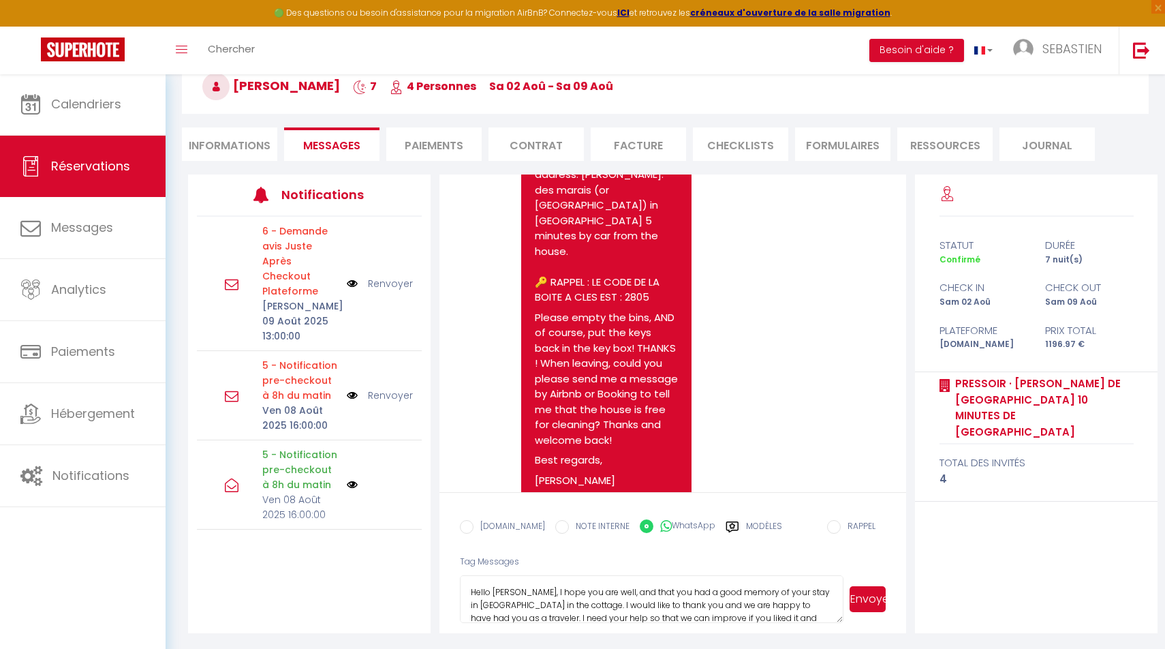
scroll to position [60, 0]
type textarea "Hello [PERSON_NAME], I hope you are well, and that you had a good memory of you…"
click at [863, 597] on button "Envoyer" at bounding box center [868, 599] width 36 height 26
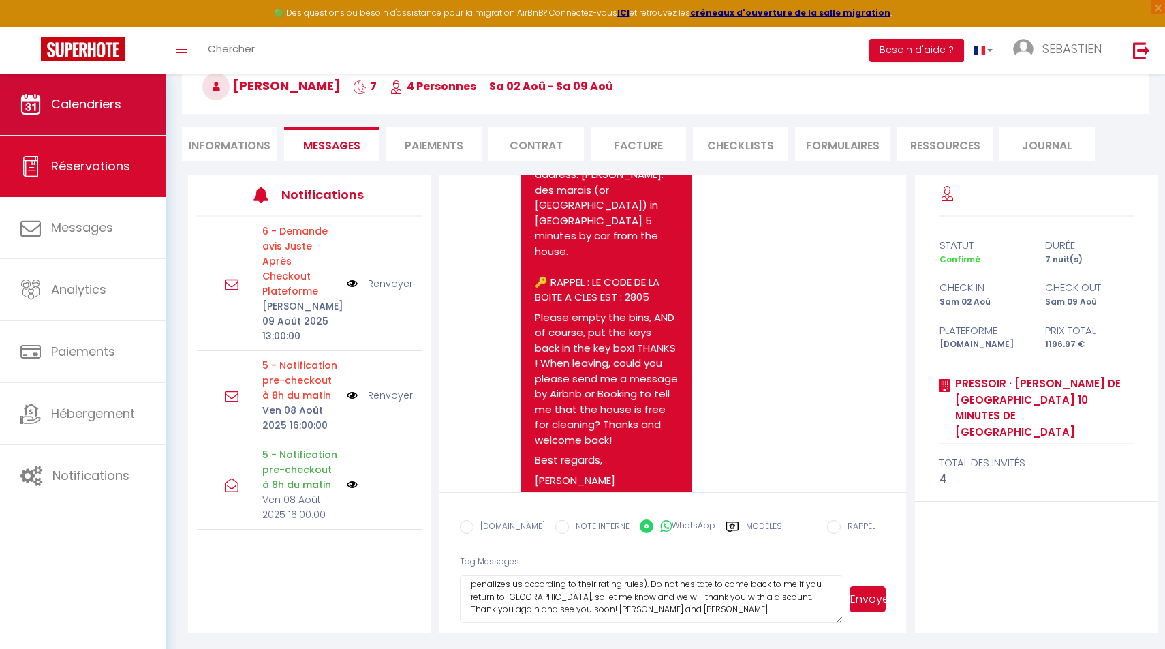
click at [108, 112] on span "Calendriers" at bounding box center [86, 103] width 70 height 17
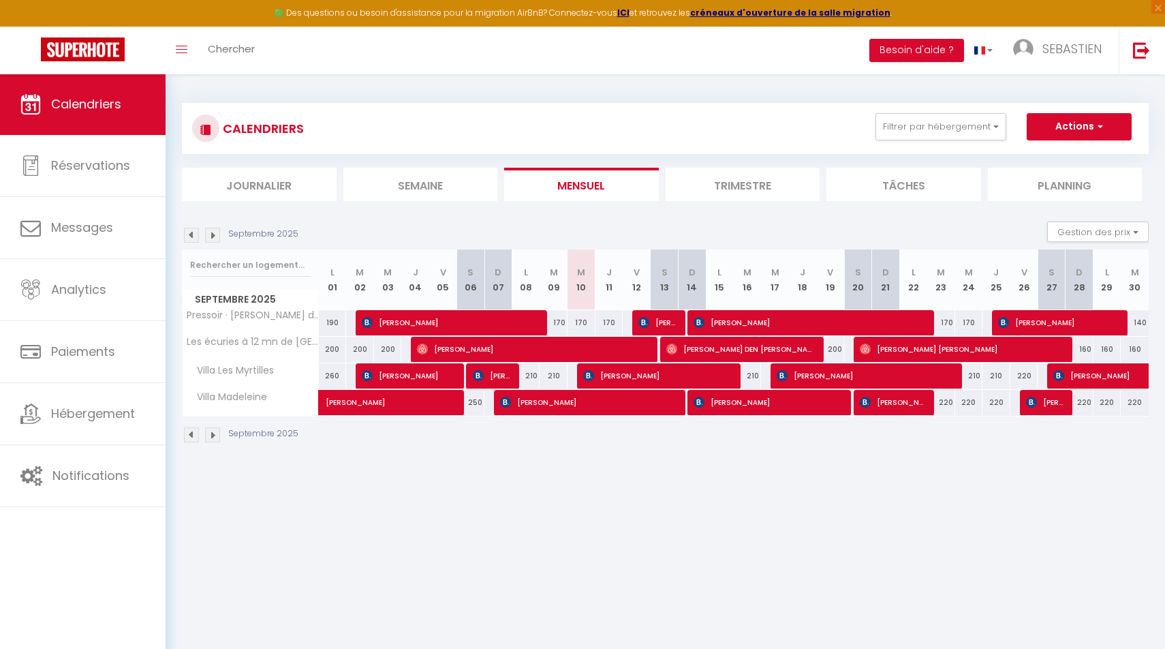
click at [192, 232] on img at bounding box center [191, 235] width 15 height 15
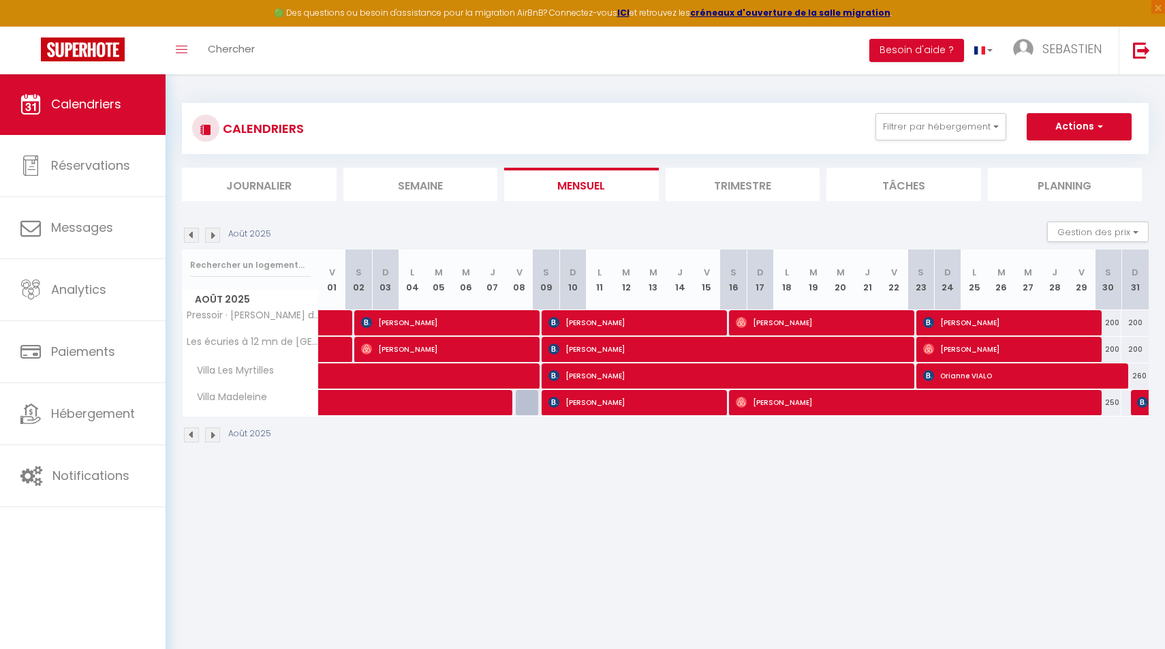
click at [190, 232] on img at bounding box center [191, 235] width 15 height 15
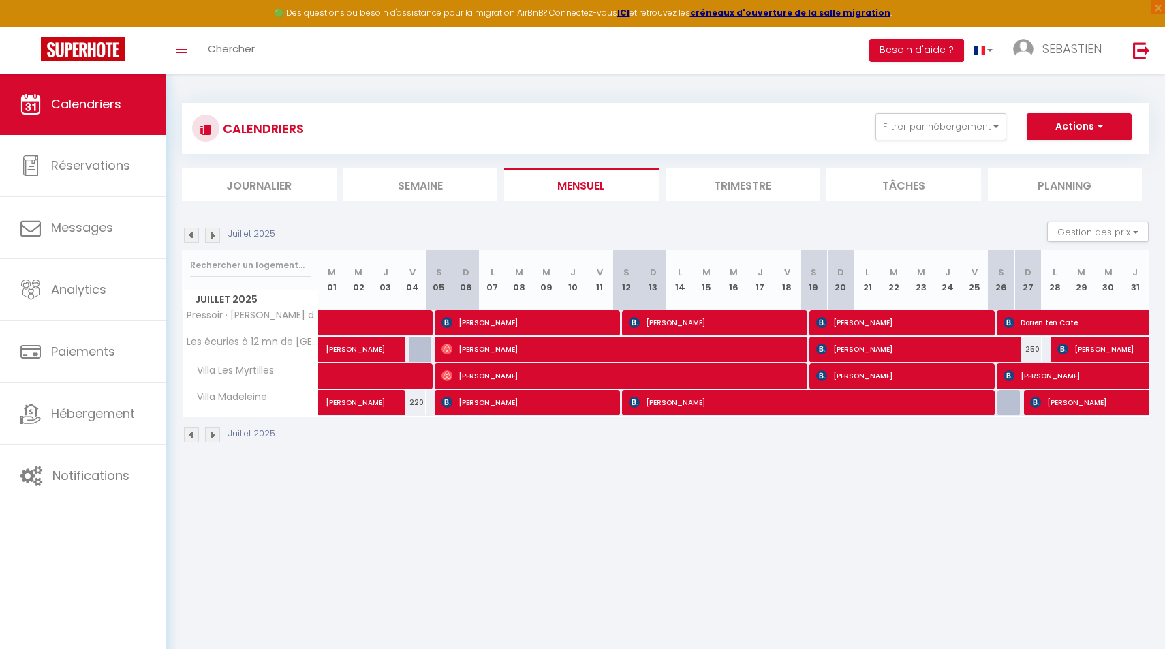
click at [1001, 324] on span "Dorien ten Cate" at bounding box center [1113, 322] width 219 height 26
select select "OK"
select select "KO"
select select "0"
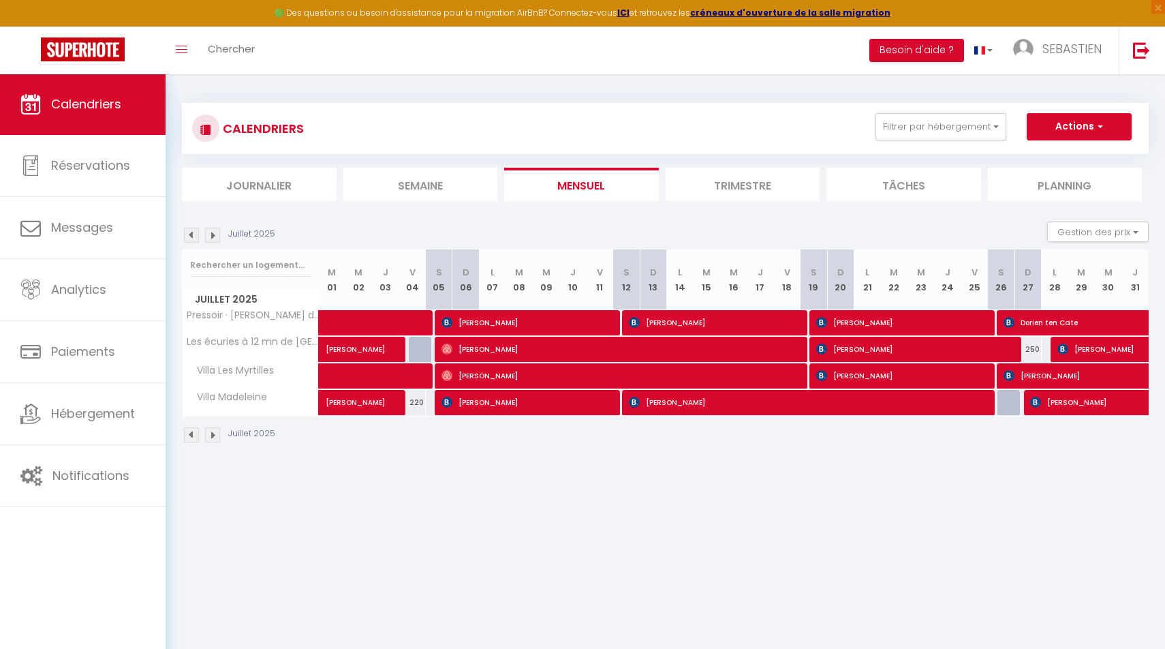
select select "1"
select select
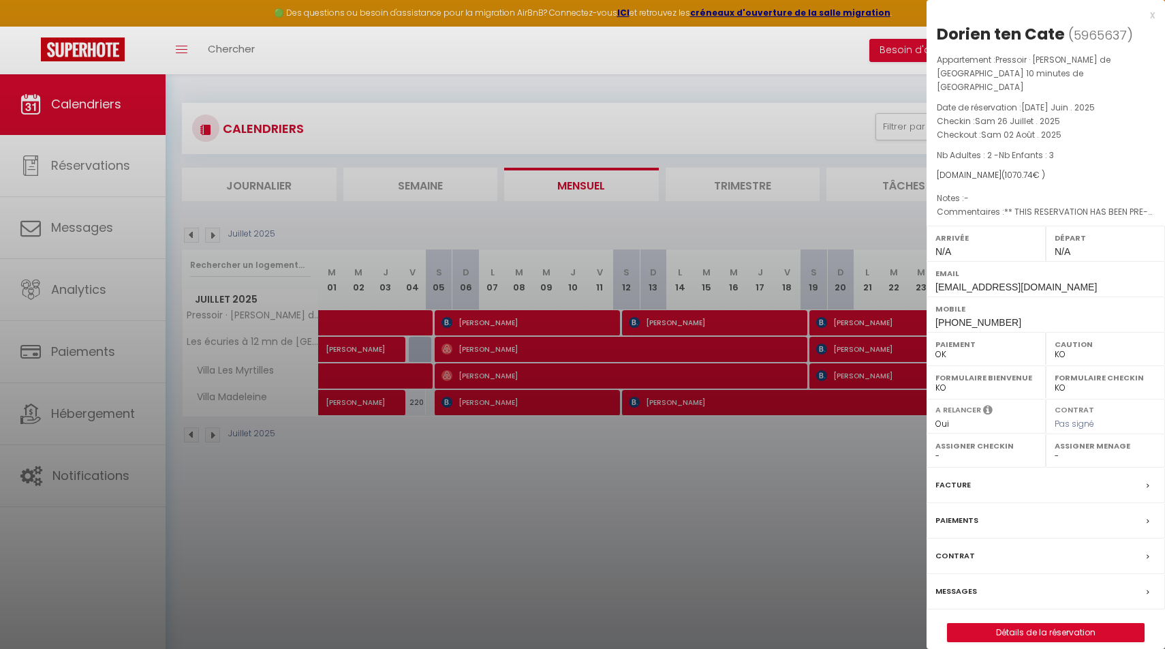
click at [957, 584] on label "Messages" at bounding box center [956, 591] width 42 height 14
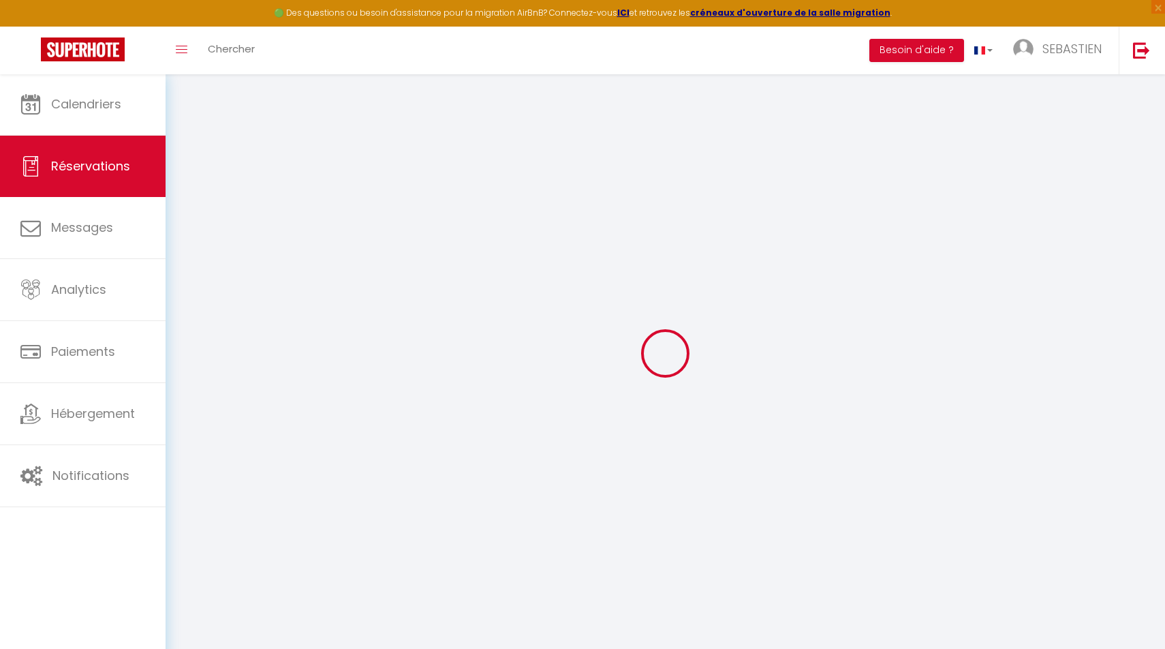
select select
checkbox input "false"
type voyageur0 "** THIS RESERVATION HAS BEEN PRE-PAID ** BOOKING NOTE : Payment charge is EUR 1…"
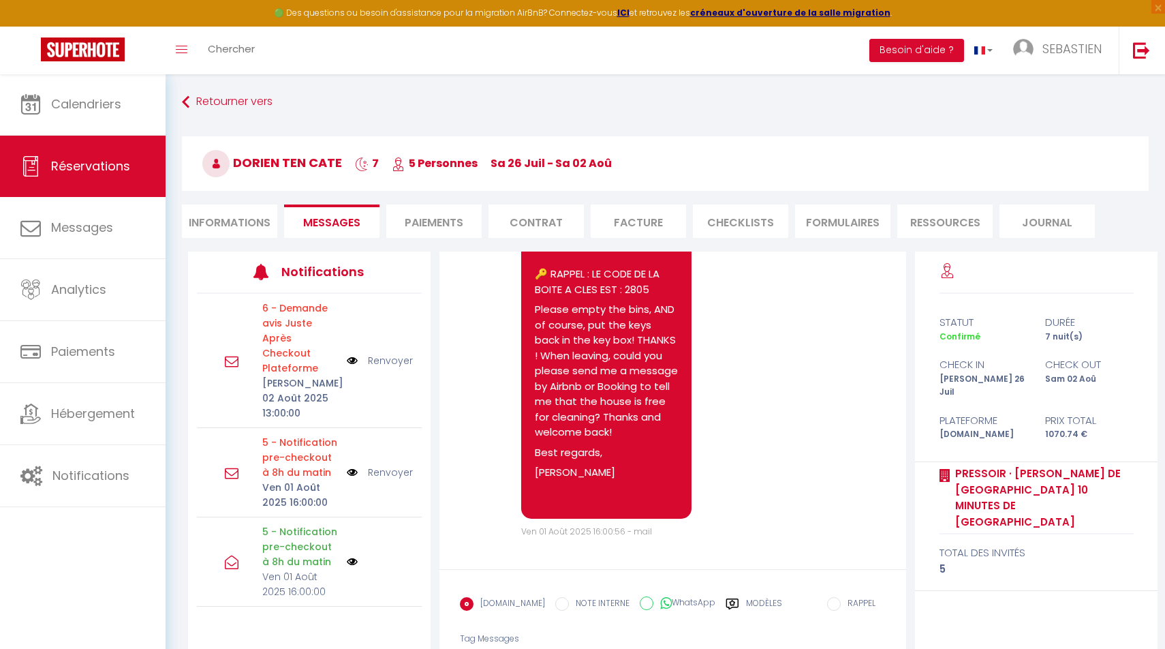
scroll to position [5598, 0]
click at [640, 601] on input "WhatsApp" at bounding box center [647, 603] width 14 height 14
radio input "true"
radio input "false"
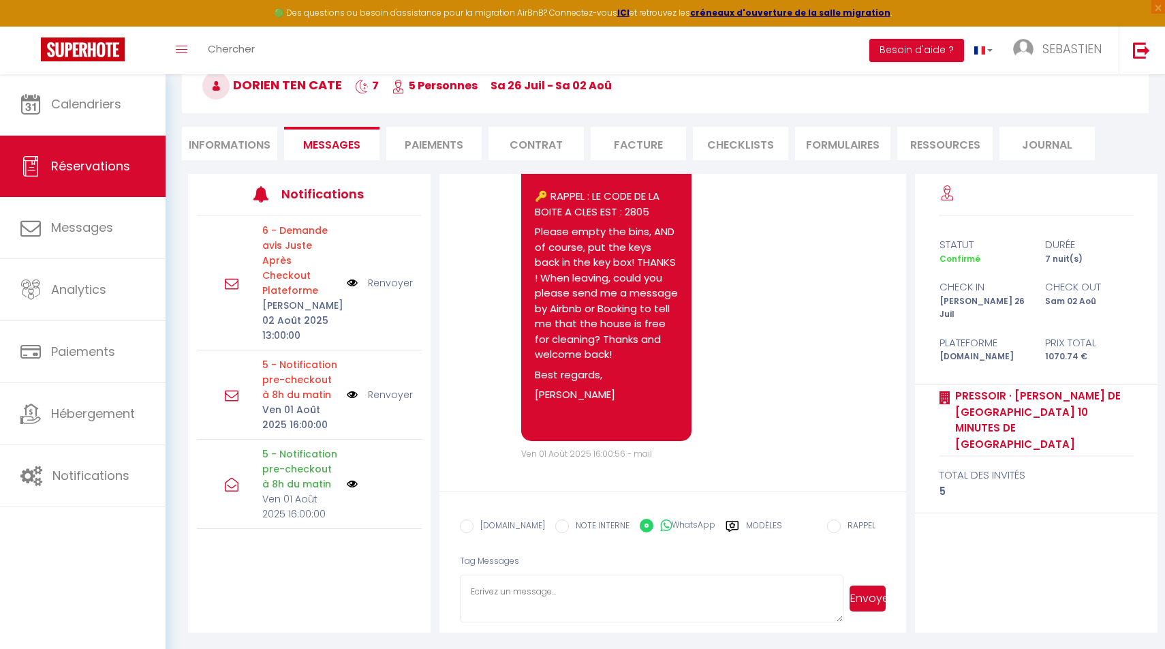
scroll to position [77, 0]
paste textarea "Hello [PERSON_NAME], I hope you are well, and that you had a good memory of you…"
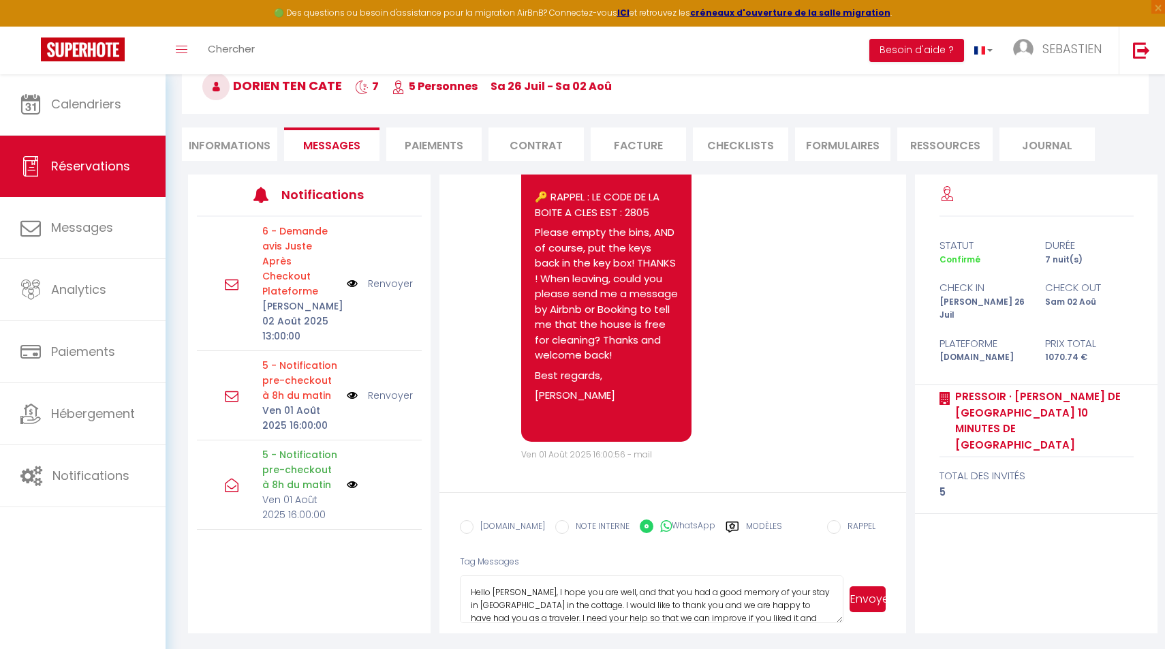
scroll to position [60, 0]
type textarea "Hello [PERSON_NAME], I hope you are well, and that you had a good memory of you…"
click at [865, 597] on button "Envoyer" at bounding box center [868, 599] width 36 height 26
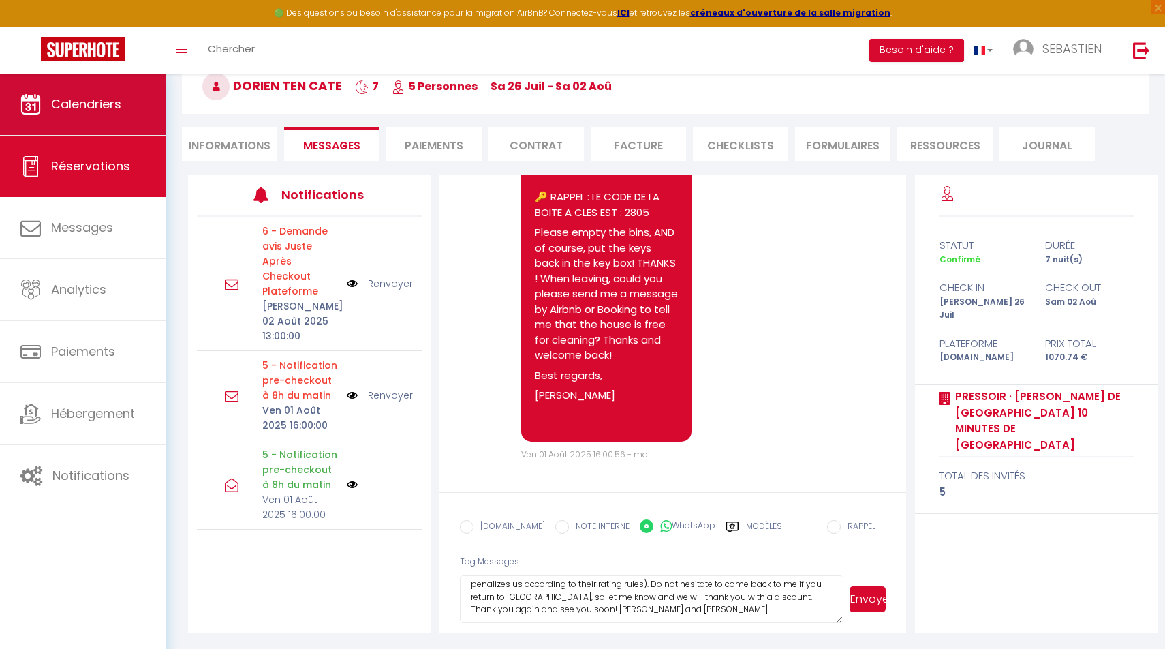
click at [104, 103] on span "Calendriers" at bounding box center [86, 103] width 70 height 17
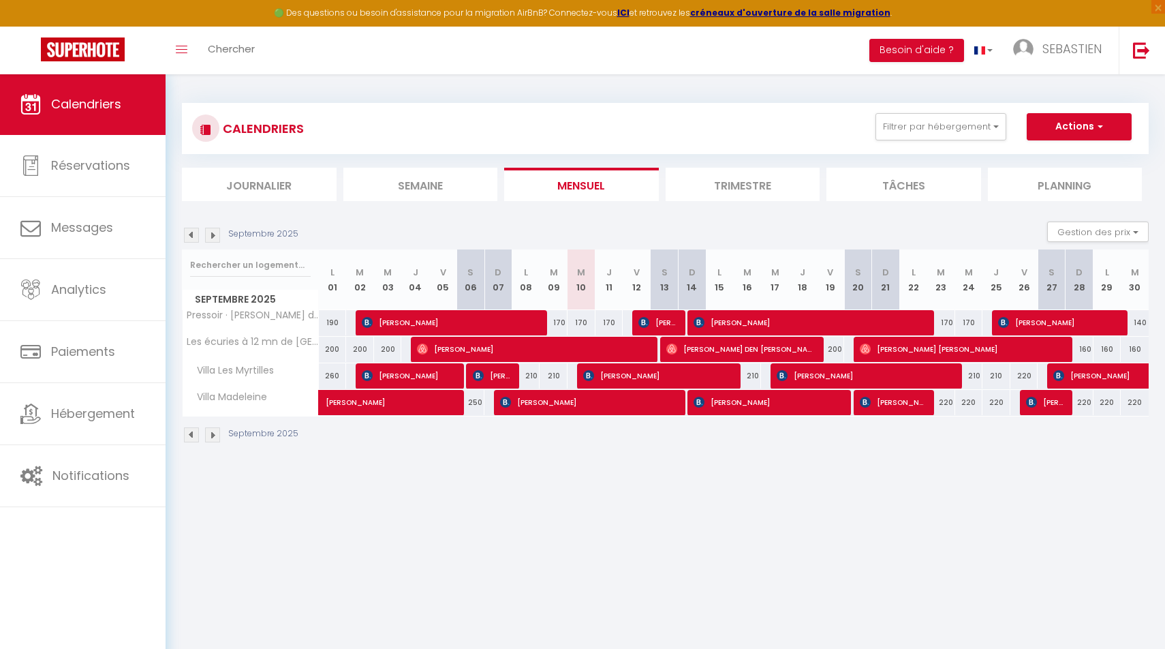
click at [194, 231] on img at bounding box center [191, 235] width 15 height 15
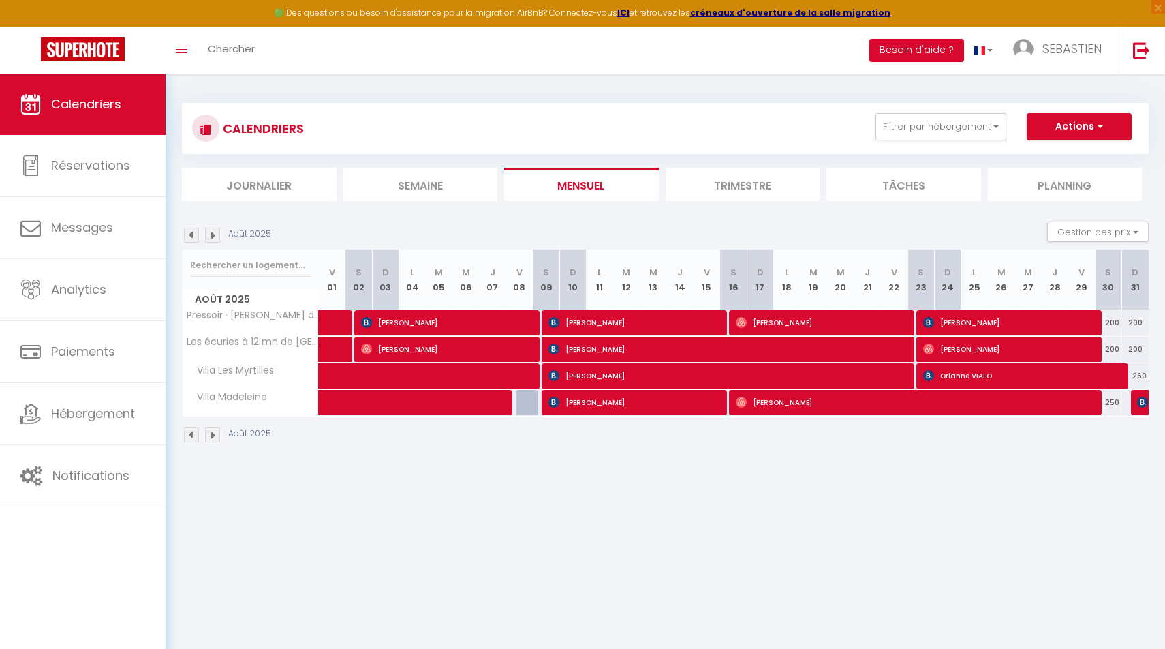
click at [194, 231] on img at bounding box center [191, 235] width 15 height 15
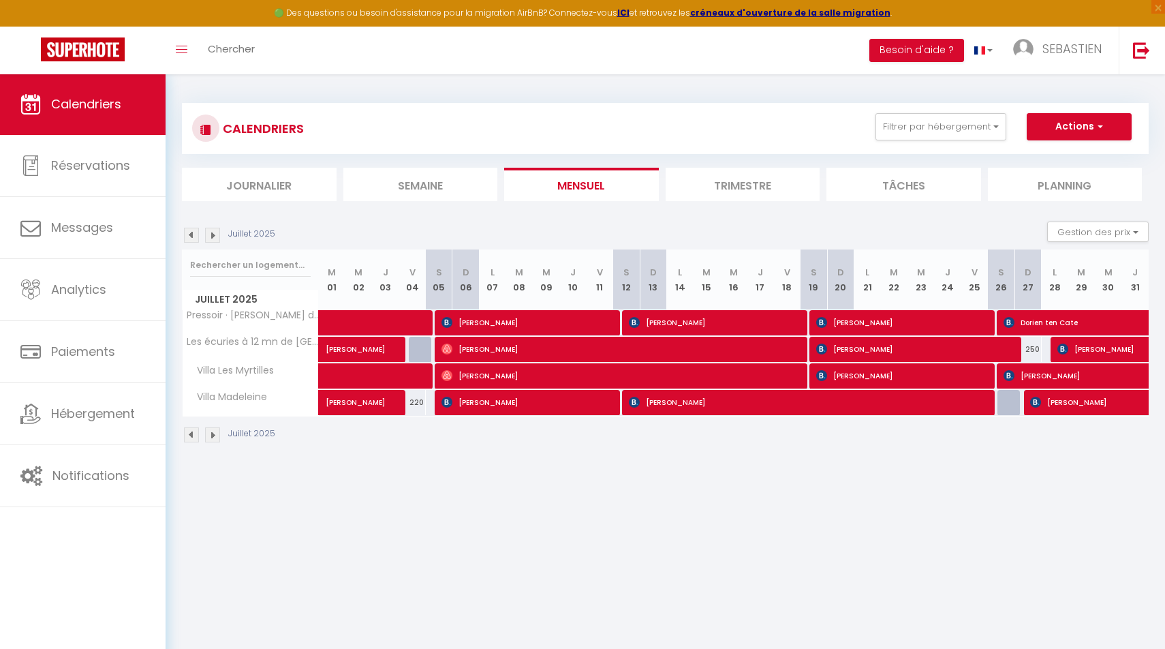
click at [215, 234] on img at bounding box center [212, 235] width 15 height 15
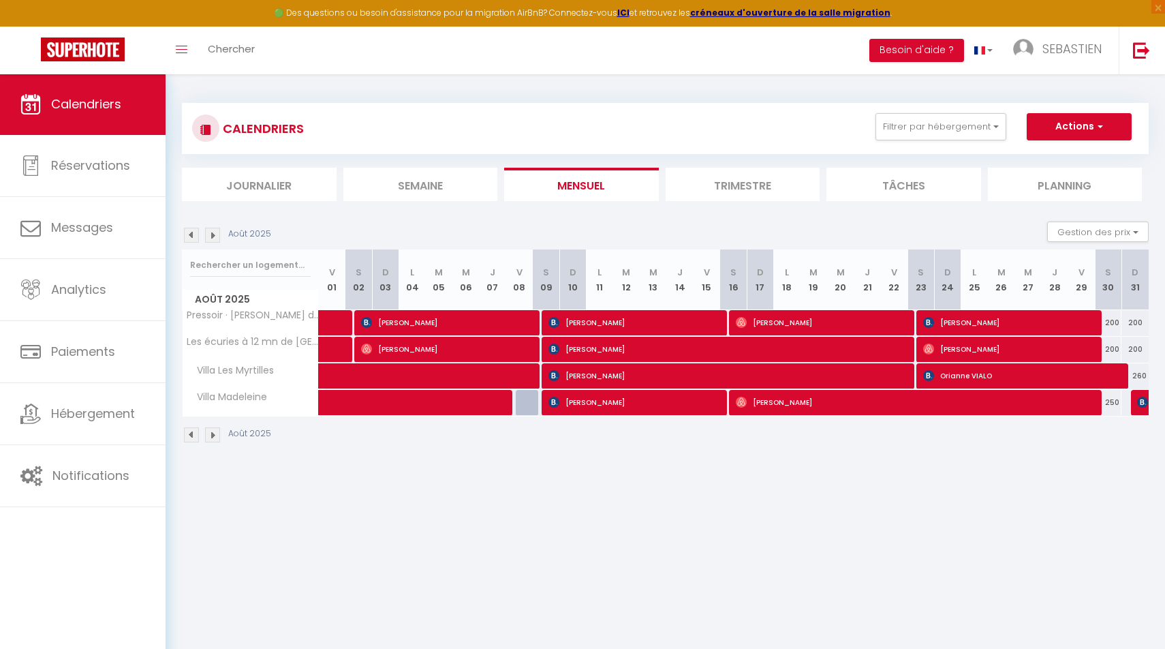
click at [215, 234] on img at bounding box center [212, 235] width 15 height 15
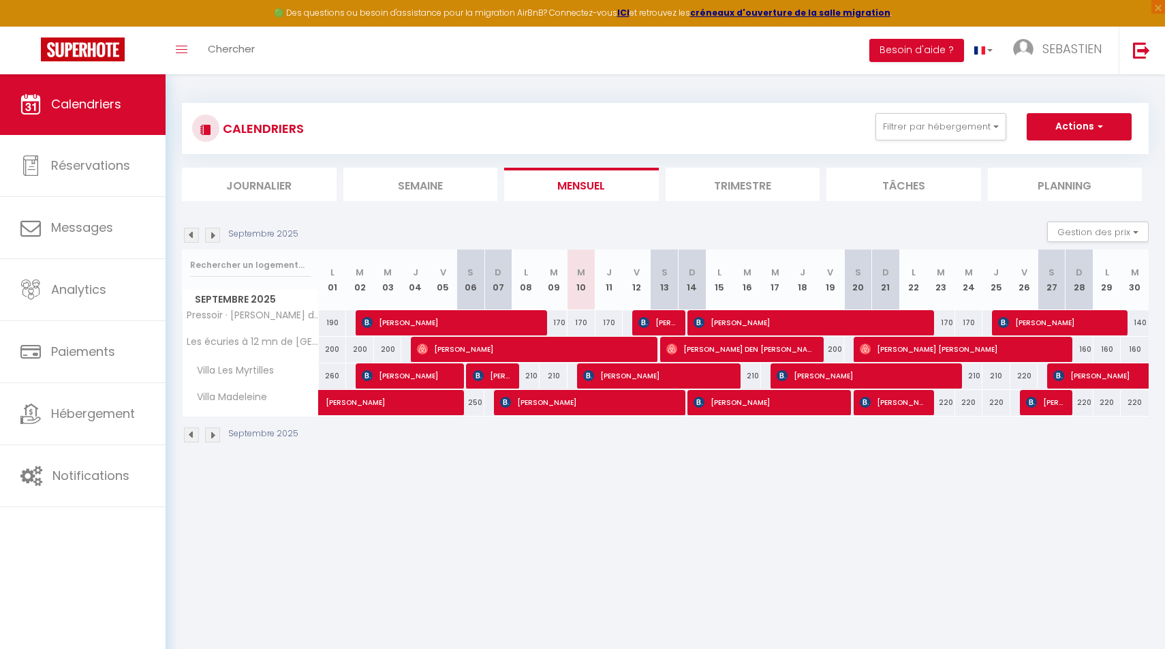
click at [188, 236] on img at bounding box center [191, 235] width 15 height 15
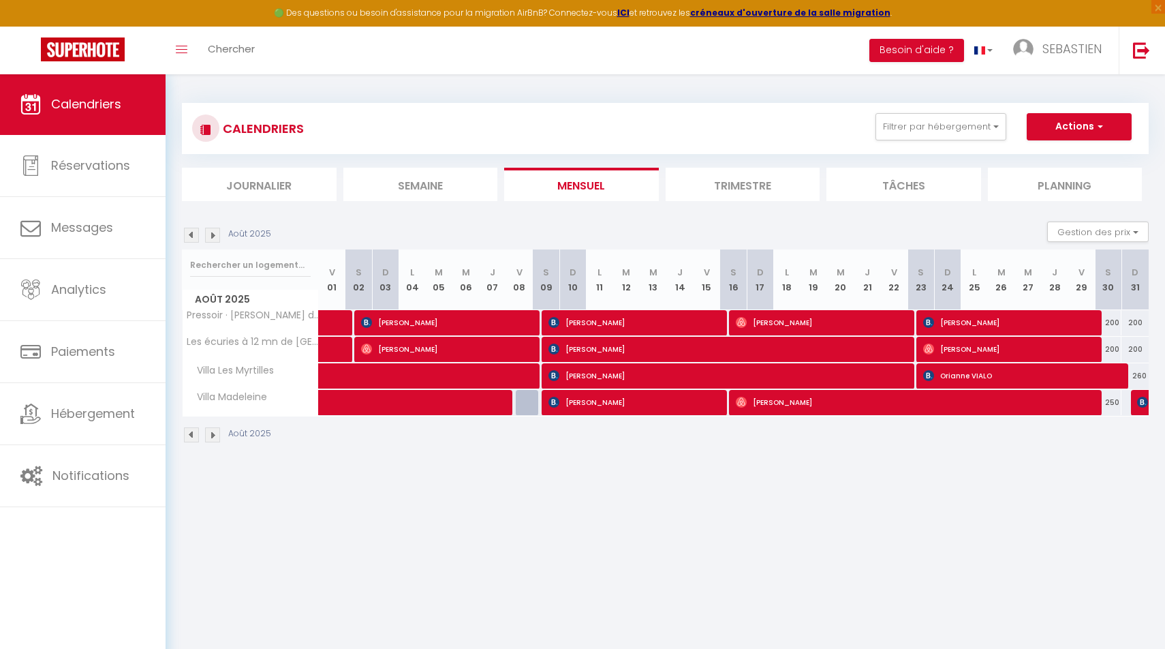
click at [652, 347] on span "[PERSON_NAME]" at bounding box center [725, 349] width 354 height 26
select select "OK"
select select "0"
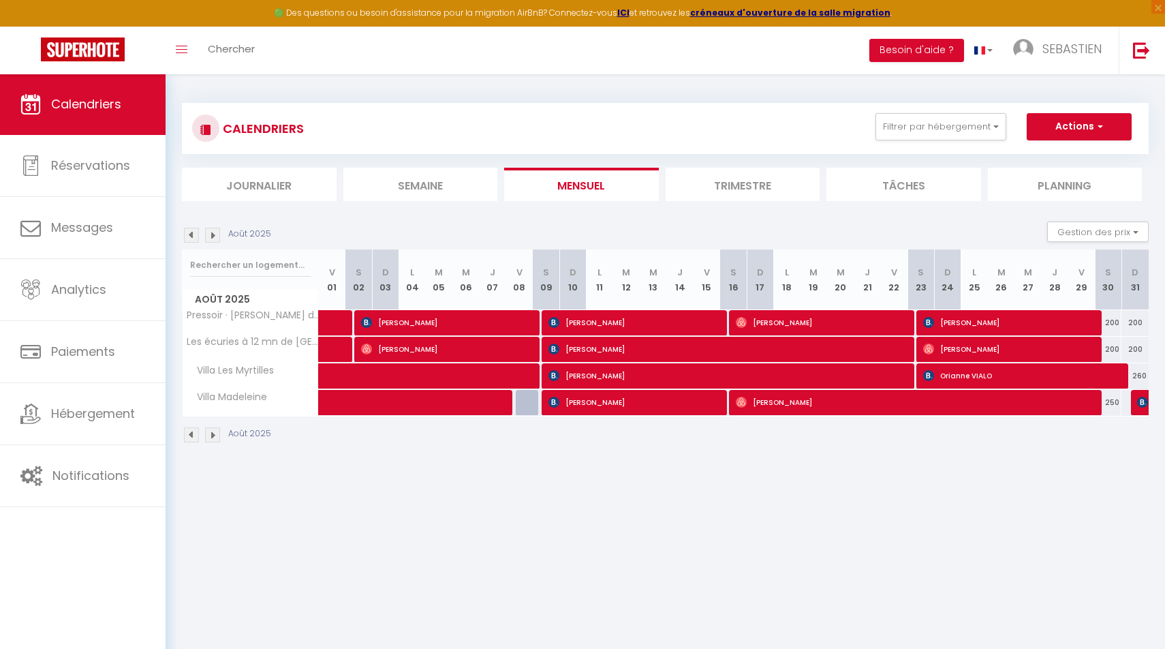
select select "1"
select select
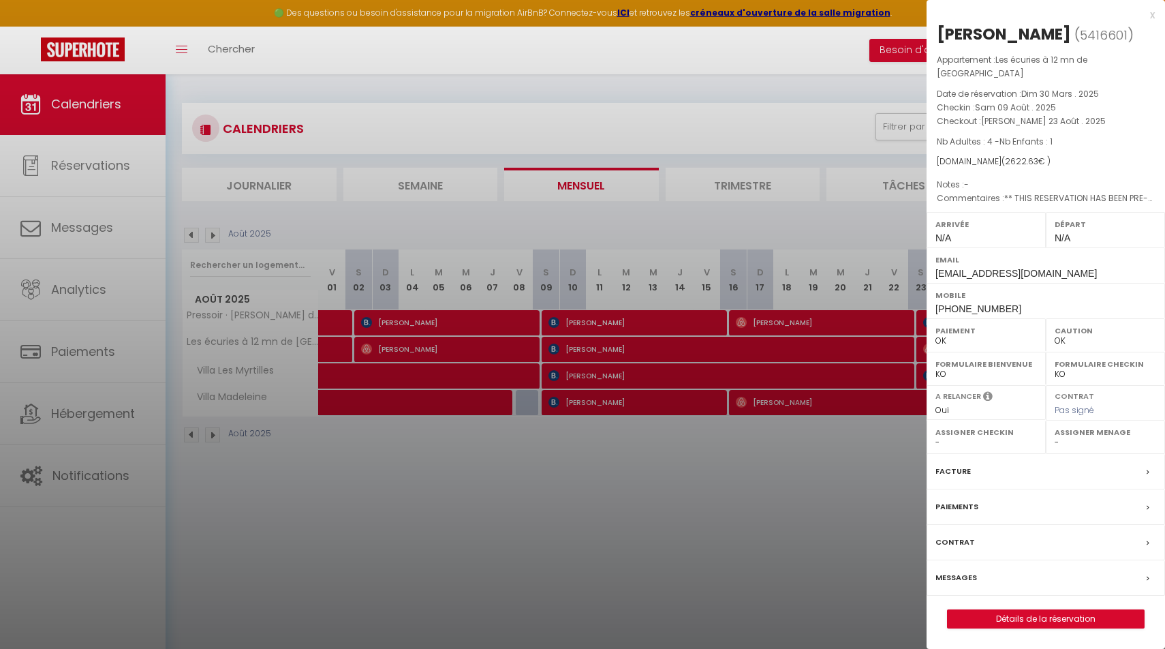
click at [959, 570] on label "Messages" at bounding box center [956, 577] width 42 height 14
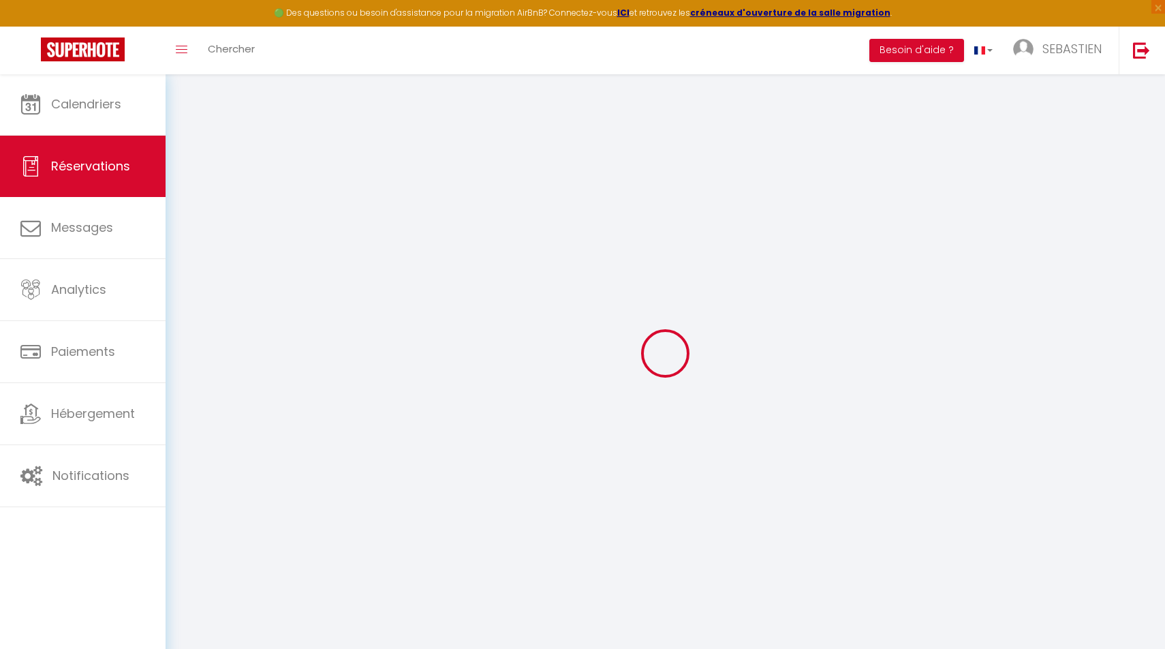
select select
checkbox input "false"
type textarea "** THIS RESERVATION HAS BEEN PRE-PAID ** BOOKING NOTE : Payment charge is EUR 3…"
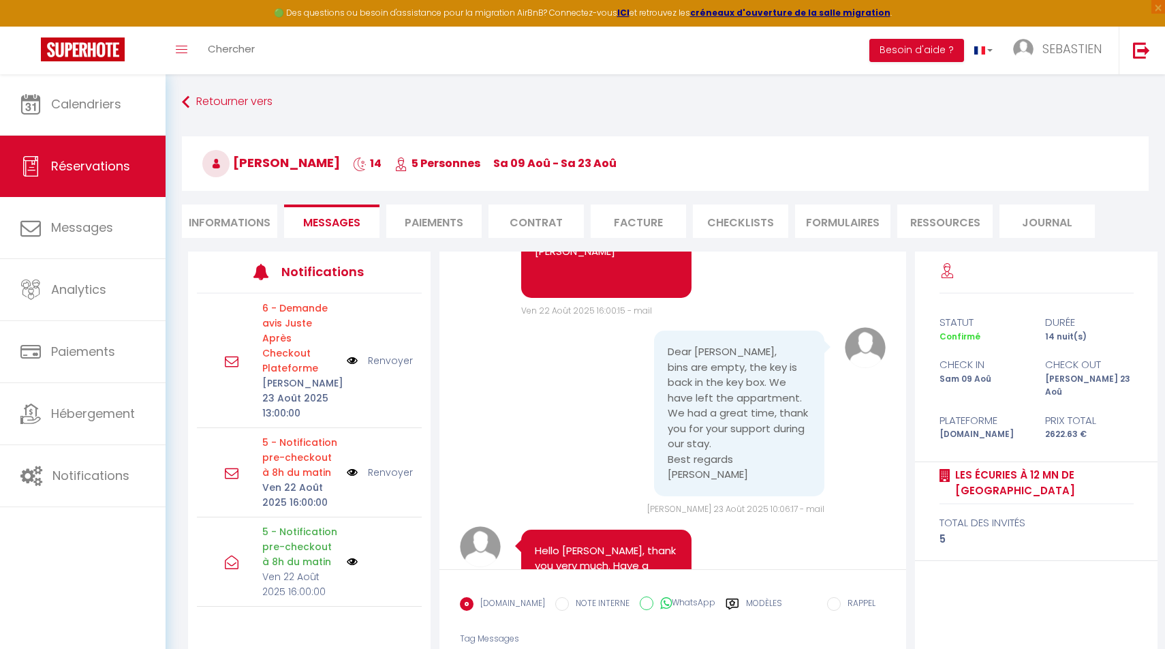
scroll to position [6830, 0]
click at [640, 605] on input "WhatsApp" at bounding box center [647, 603] width 14 height 14
radio input "true"
radio input "false"
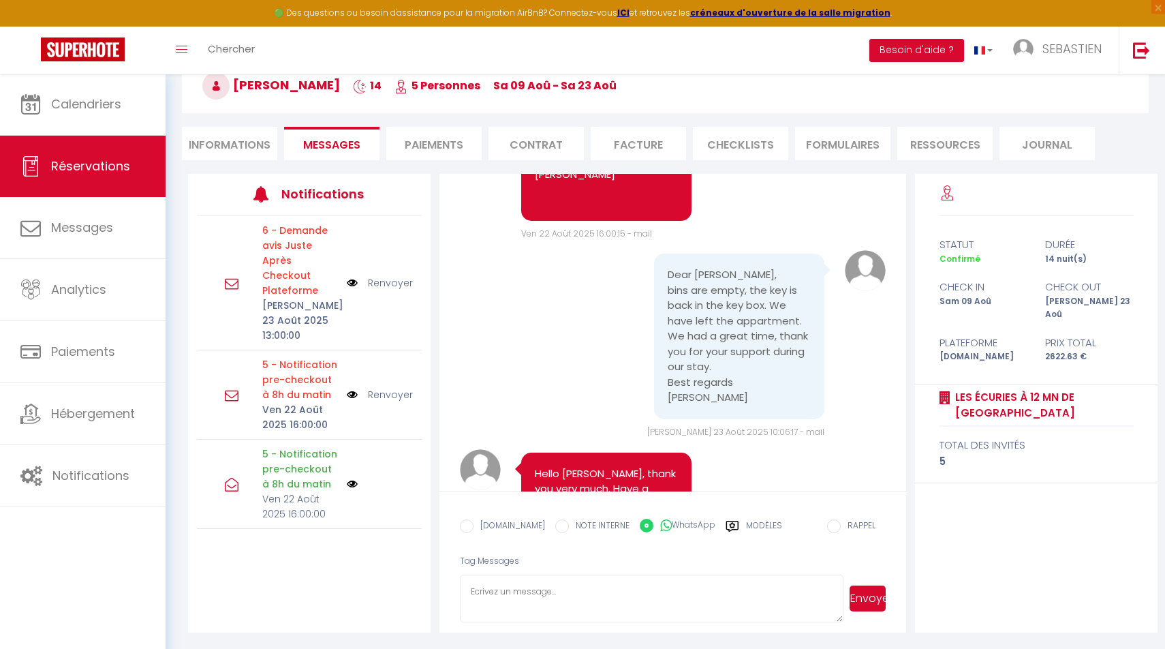
scroll to position [77, 0]
click at [595, 588] on textarea at bounding box center [652, 599] width 384 height 48
paste textarea "Hello [PERSON_NAME], I hope you are well, and that you have a good memory of yo…"
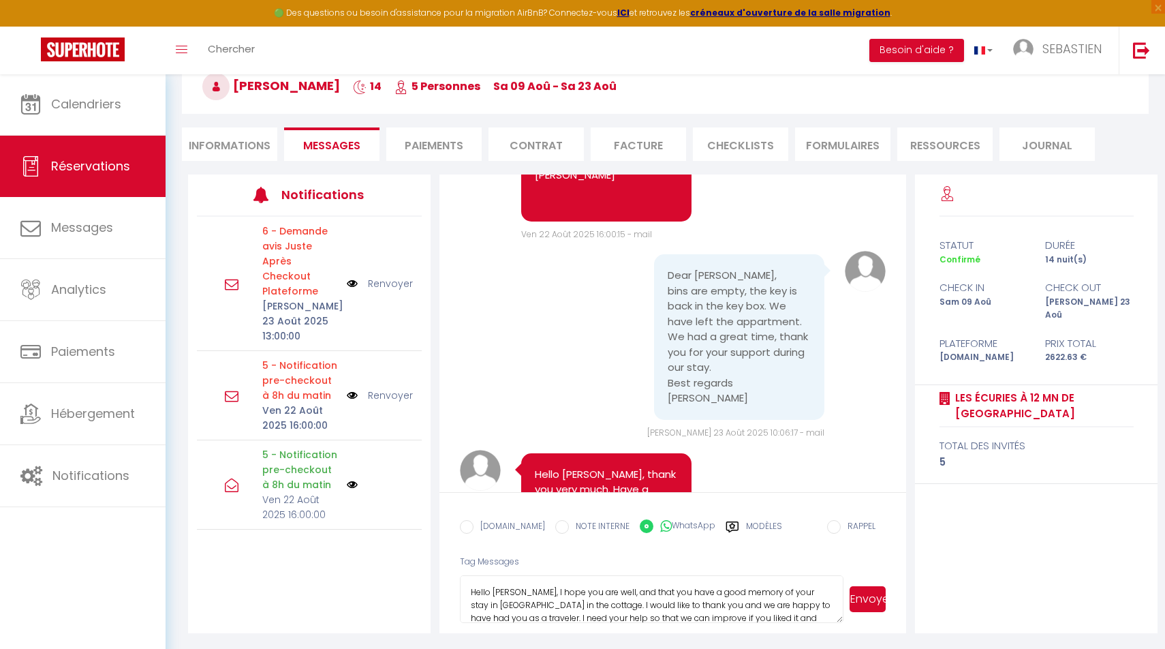
scroll to position [60, 0]
type textarea "Hello [PERSON_NAME], I hope you are well, and that you have a good memory of yo…"
click at [875, 600] on button "Envoyer" at bounding box center [868, 599] width 36 height 26
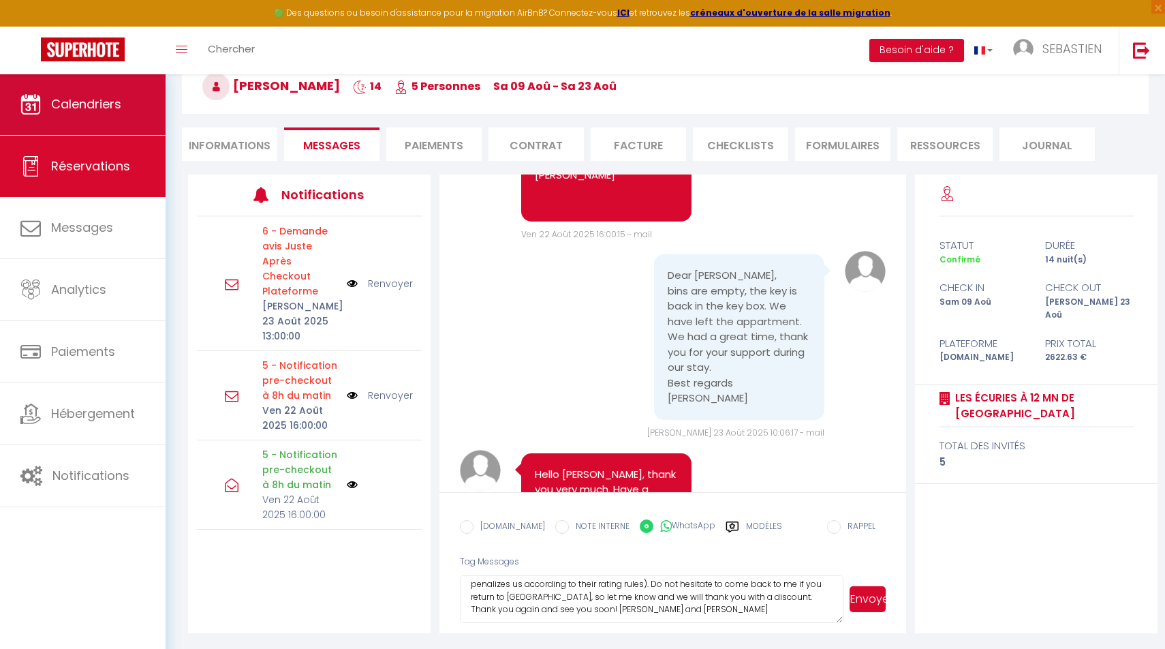
click at [106, 112] on span "Calendriers" at bounding box center [86, 103] width 70 height 17
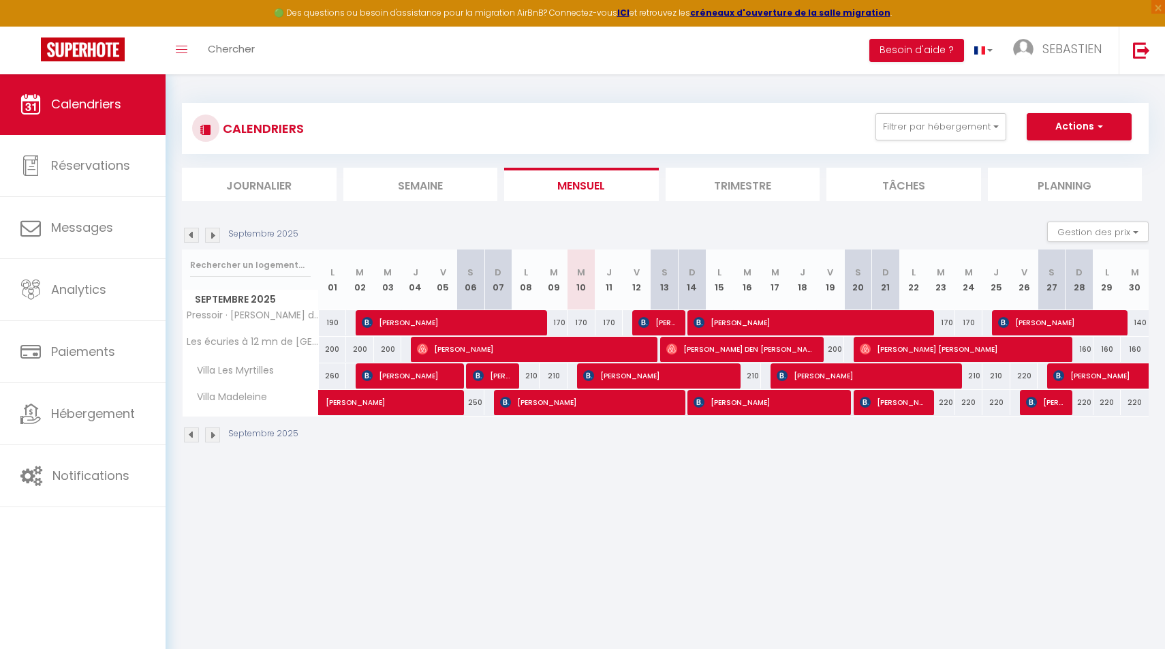
click at [186, 234] on img at bounding box center [191, 235] width 15 height 15
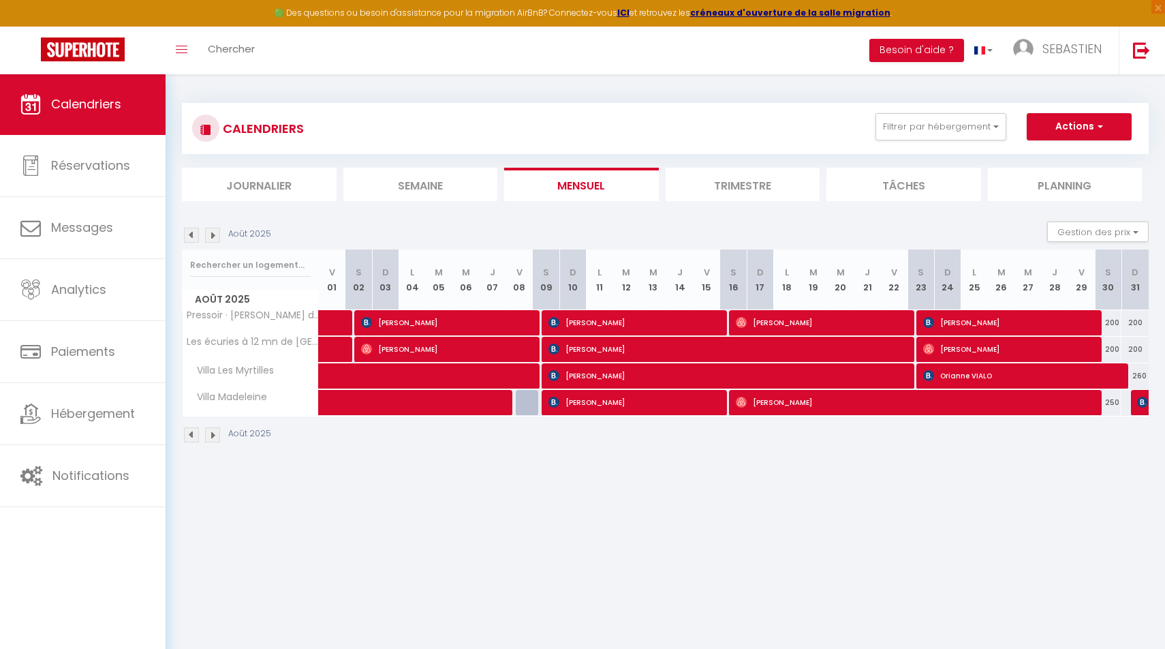
click at [188, 235] on img at bounding box center [191, 235] width 15 height 15
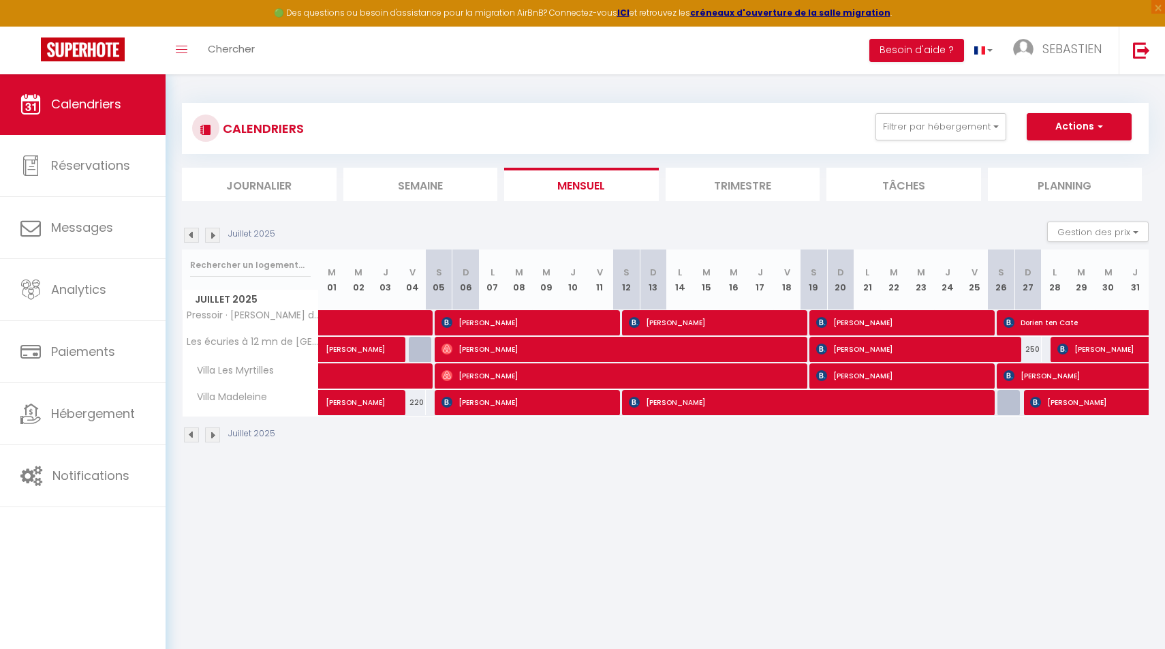
click at [1001, 350] on span "[PERSON_NAME]" at bounding box center [1135, 349] width 157 height 26
select select "OK"
select select "0"
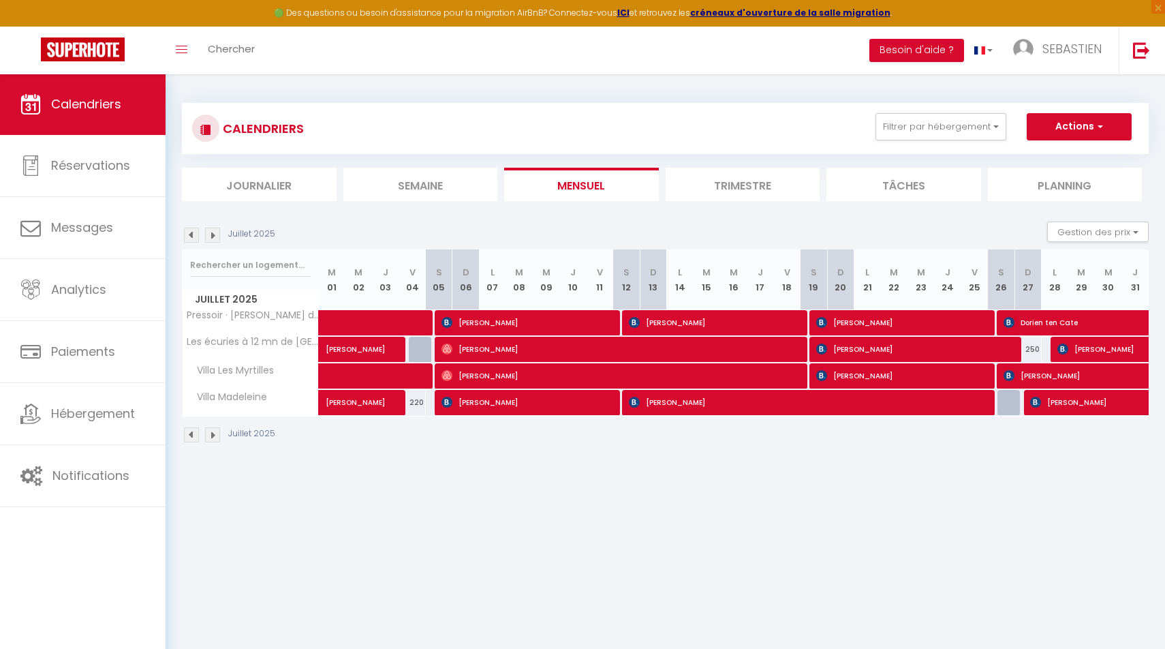
select select "1"
select select
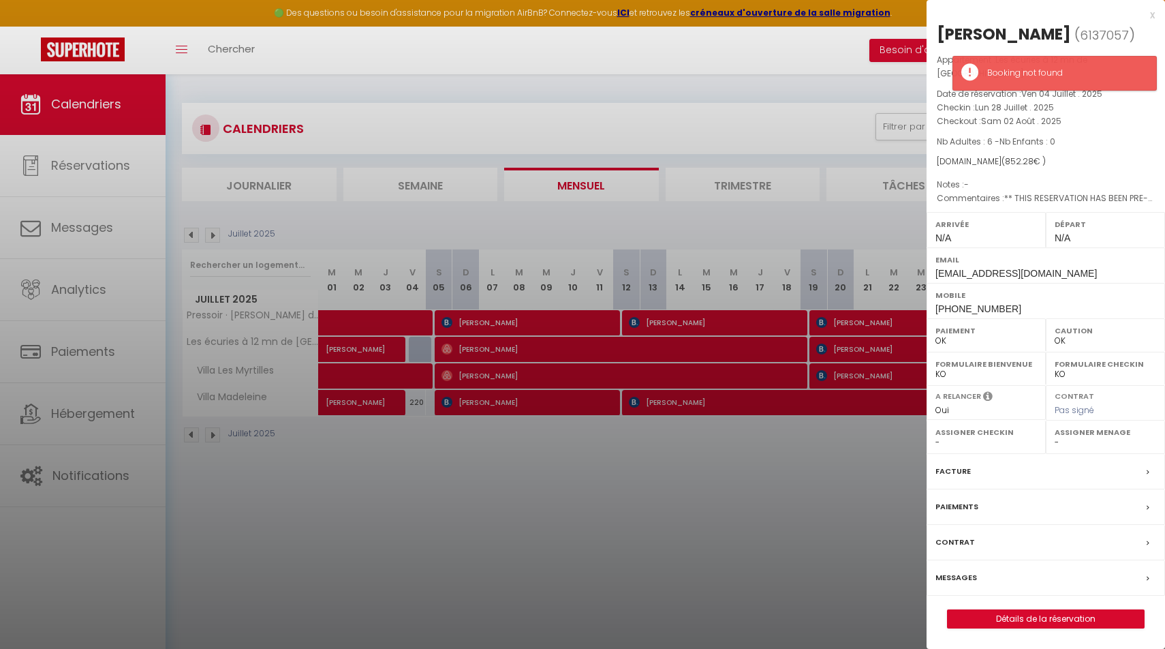
click at [967, 570] on label "Messages" at bounding box center [956, 577] width 42 height 14
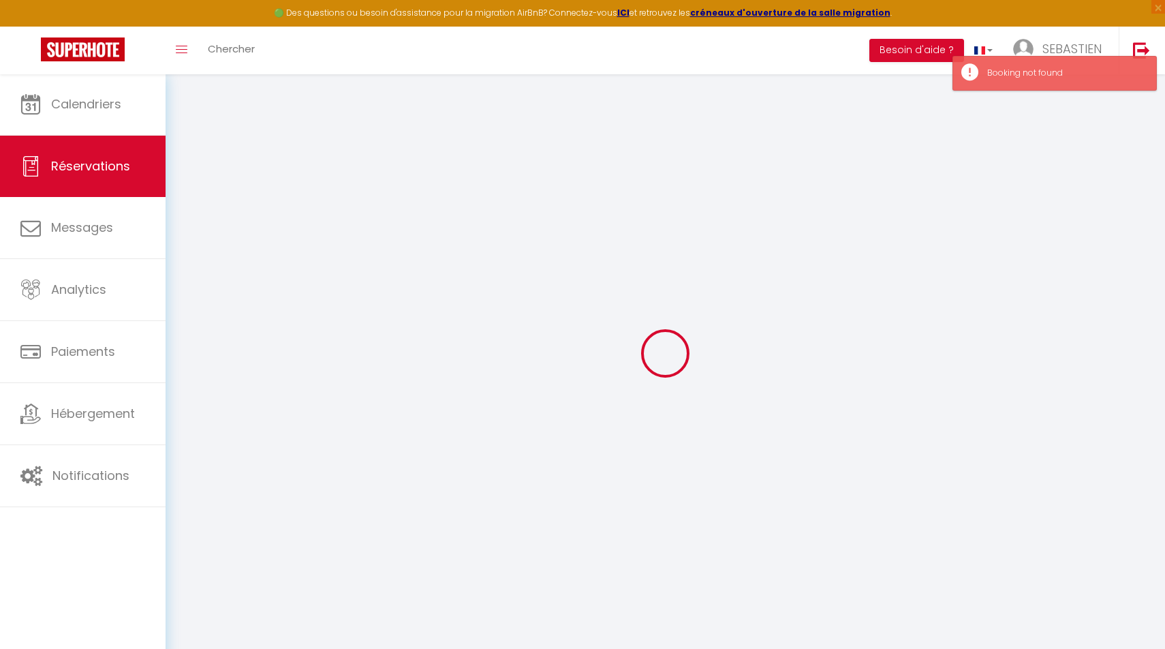
select select
checkbox input "false"
select select
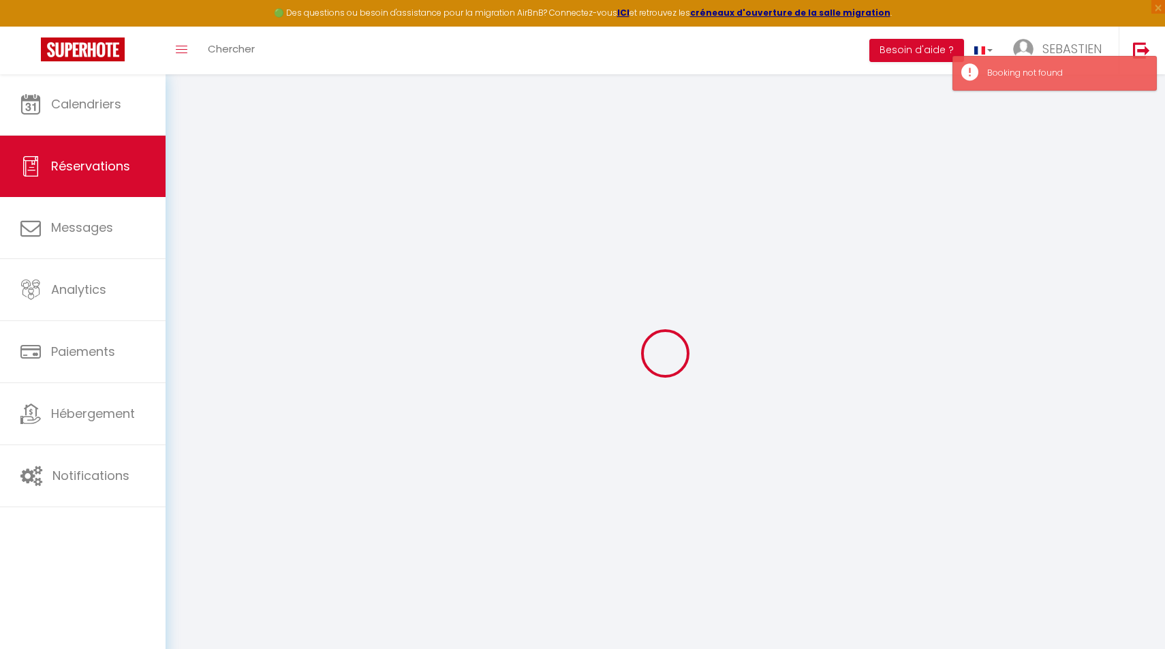
checkbox input "false"
type textarea "** THIS RESERVATION HAS BEEN PRE-PAID ** BOOKING NOTE : Payment charge is EUR 1…"
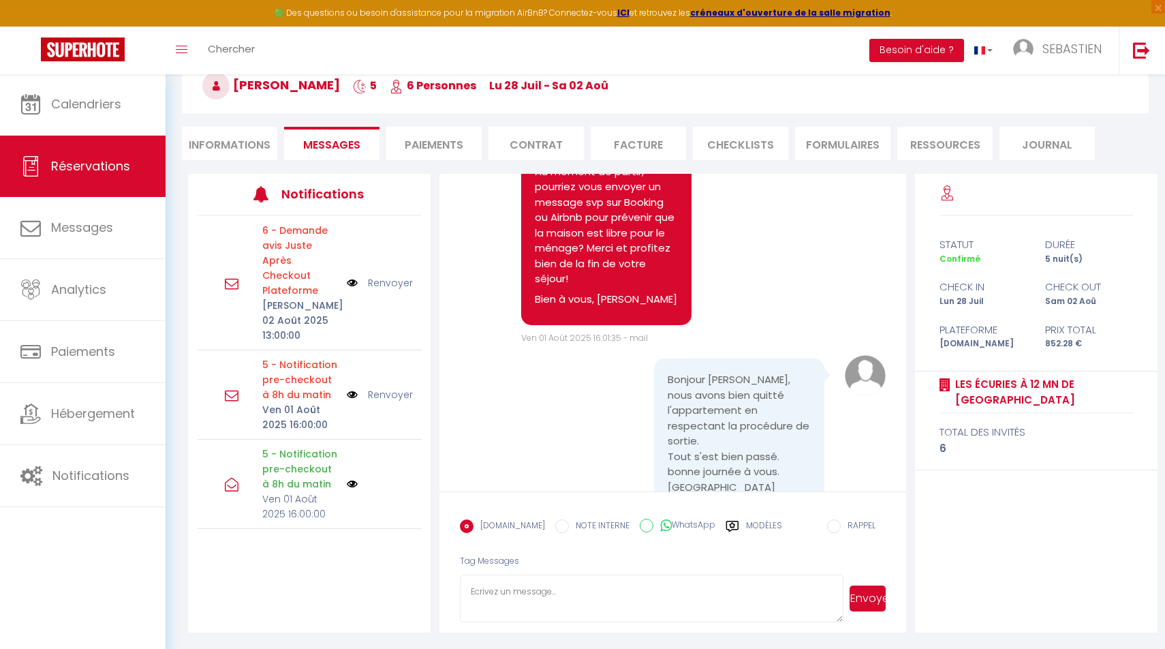
scroll to position [77, 0]
click at [653, 524] on label "WhatsApp" at bounding box center [684, 526] width 62 height 15
click at [642, 524] on input "WhatsApp" at bounding box center [647, 526] width 14 height 14
radio input "true"
radio input "false"
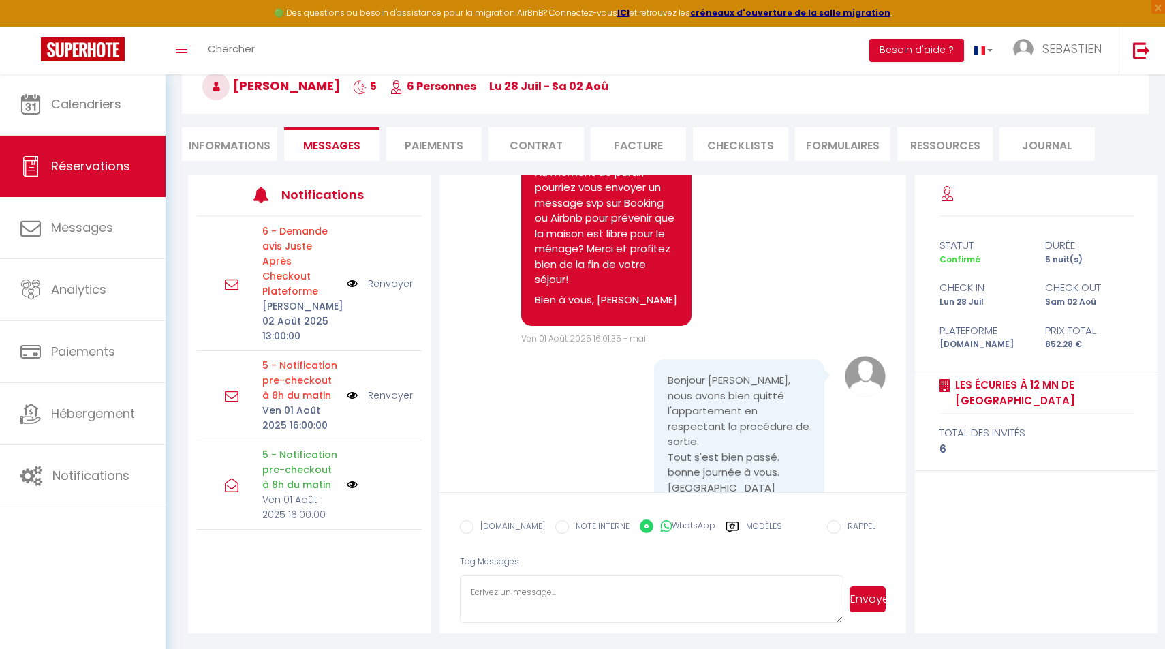
paste textarea "[PERSON_NAME], J’espère que vous allez bien, et que vous avez un bon souvenir d…"
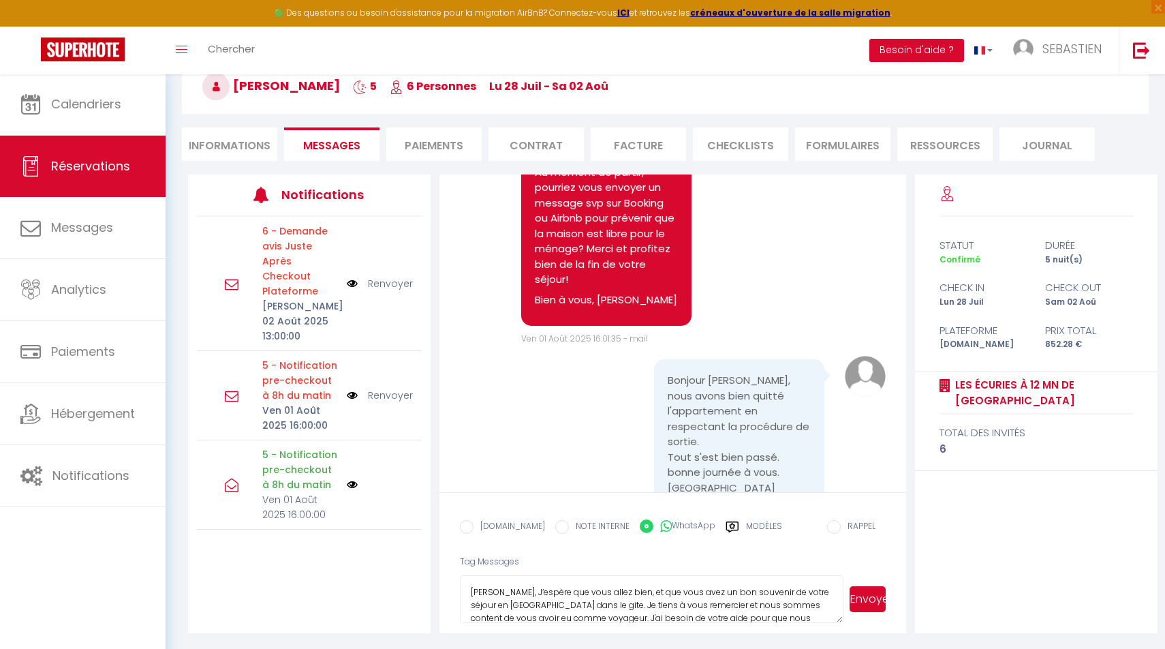
scroll to position [72, 0]
type textarea "[PERSON_NAME], J’espère que vous allez bien, et que vous avez un bon souvenir d…"
click at [870, 595] on button "Envoyer" at bounding box center [868, 599] width 36 height 26
click at [499, 524] on label "[DOMAIN_NAME]" at bounding box center [510, 527] width 72 height 15
click at [474, 524] on input "EMAIL" at bounding box center [467, 527] width 14 height 14
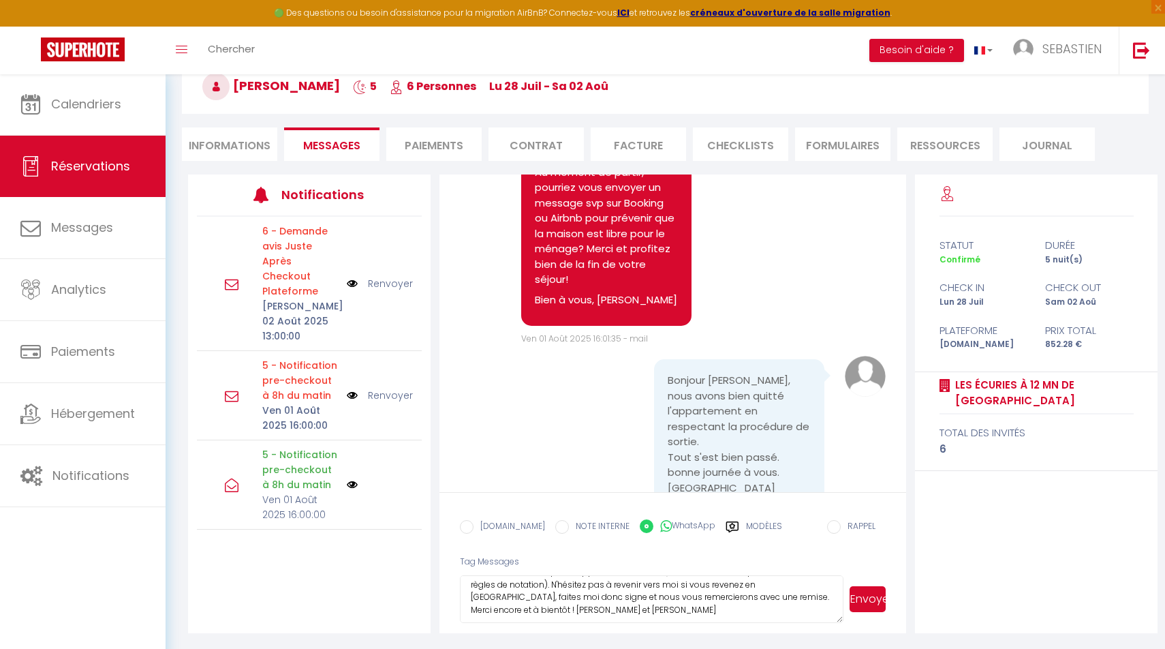
radio input "true"
radio input "false"
click at [872, 602] on button "Envoyer" at bounding box center [868, 599] width 36 height 26
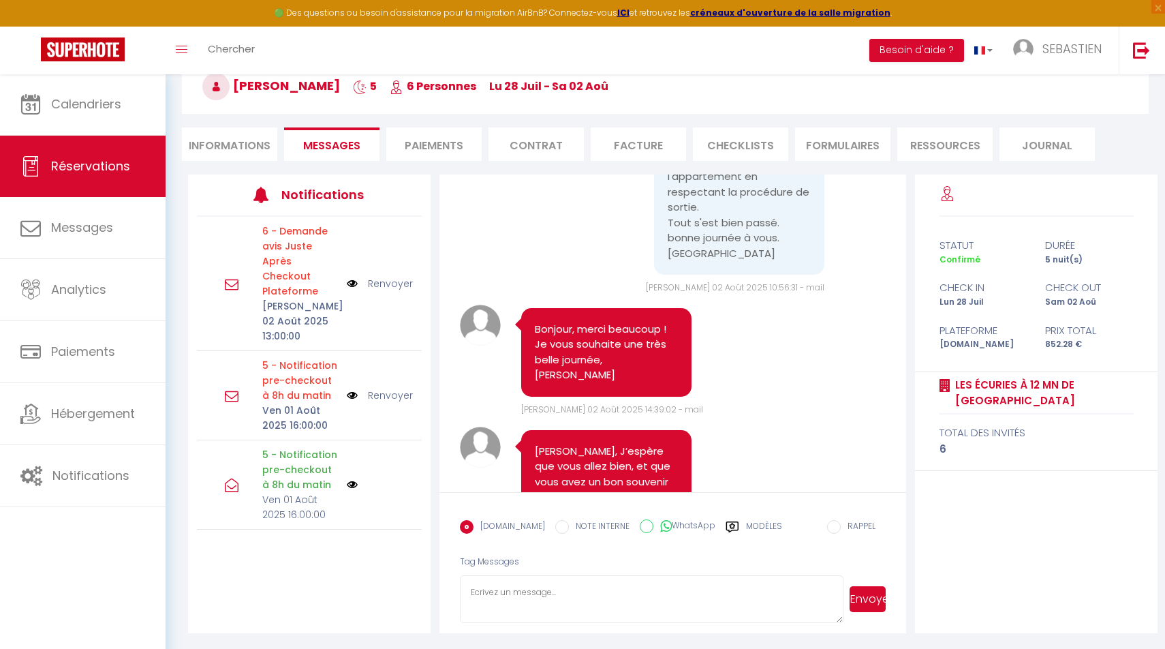
scroll to position [7461, 0]
click at [243, 146] on li "Informations" at bounding box center [229, 143] width 95 height 33
select select
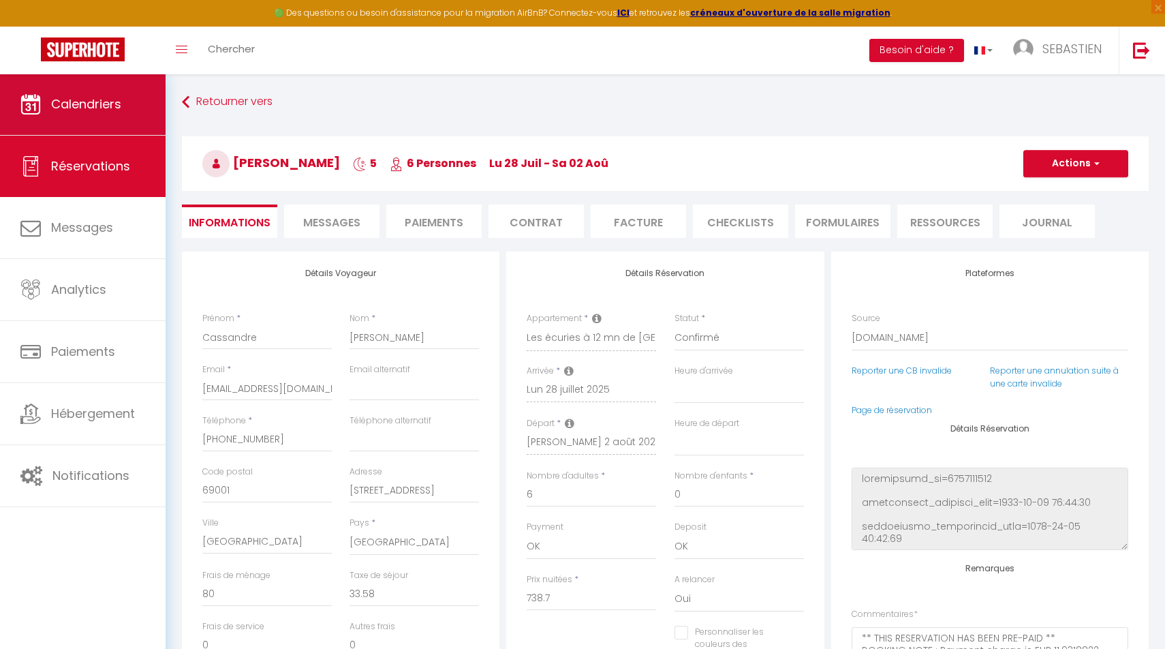
click at [107, 110] on span "Calendriers" at bounding box center [86, 103] width 70 height 17
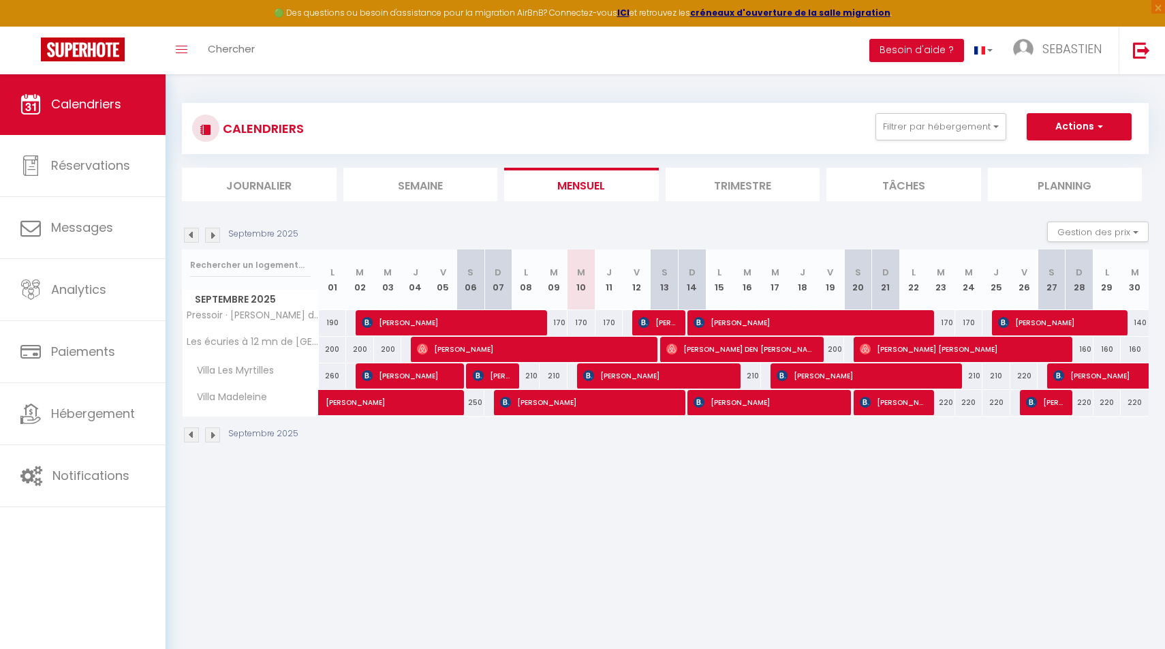
click at [192, 231] on img at bounding box center [191, 235] width 15 height 15
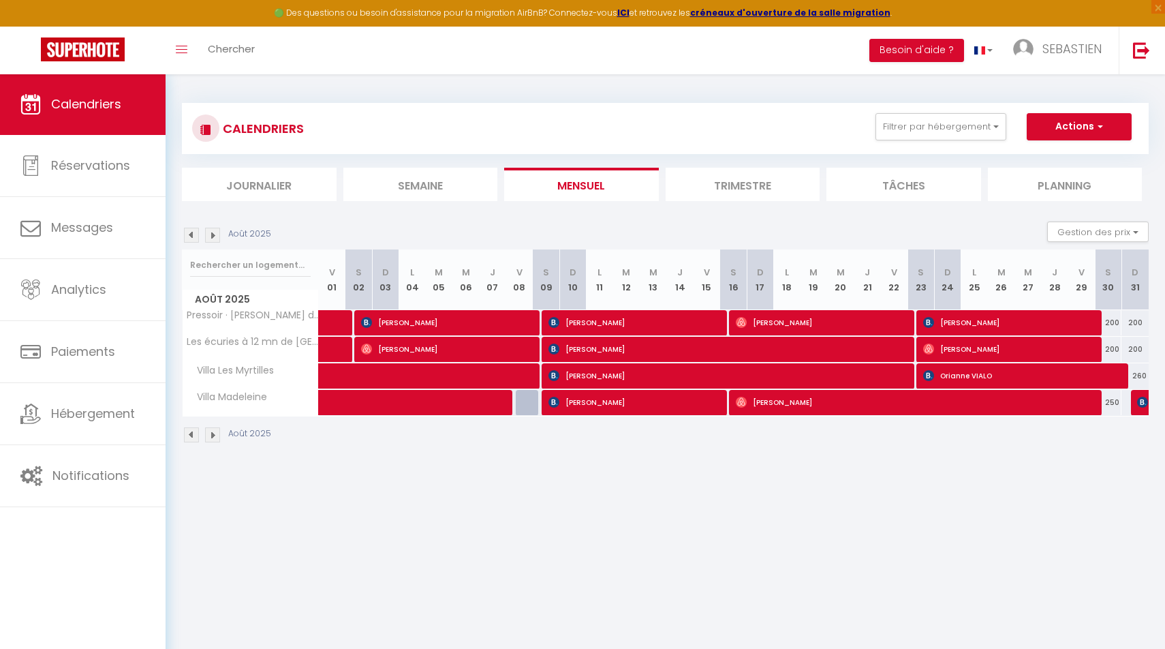
click at [192, 231] on img at bounding box center [191, 235] width 15 height 15
select select
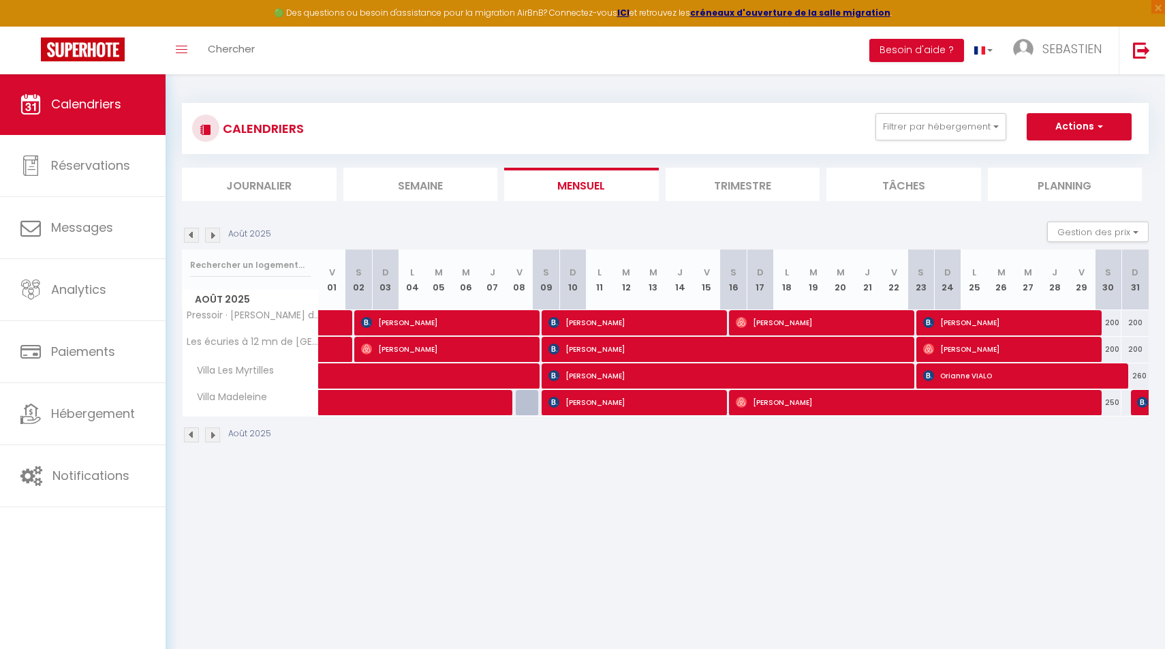
select select
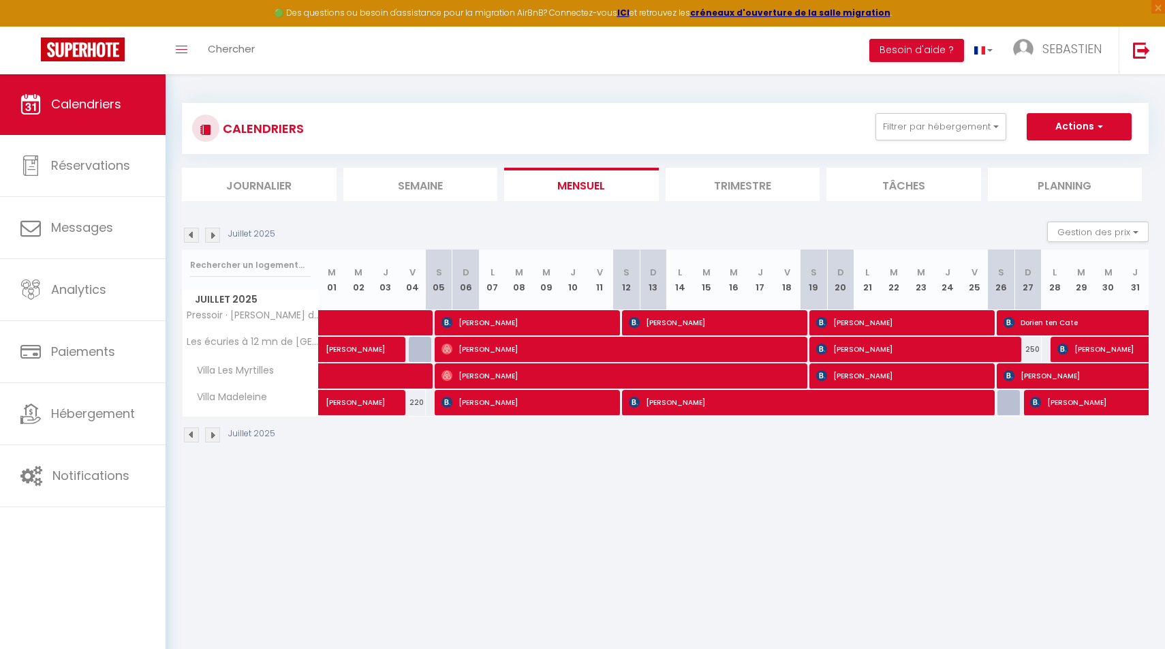
click at [920, 347] on span "[PERSON_NAME]" at bounding box center [913, 349] width 195 height 26
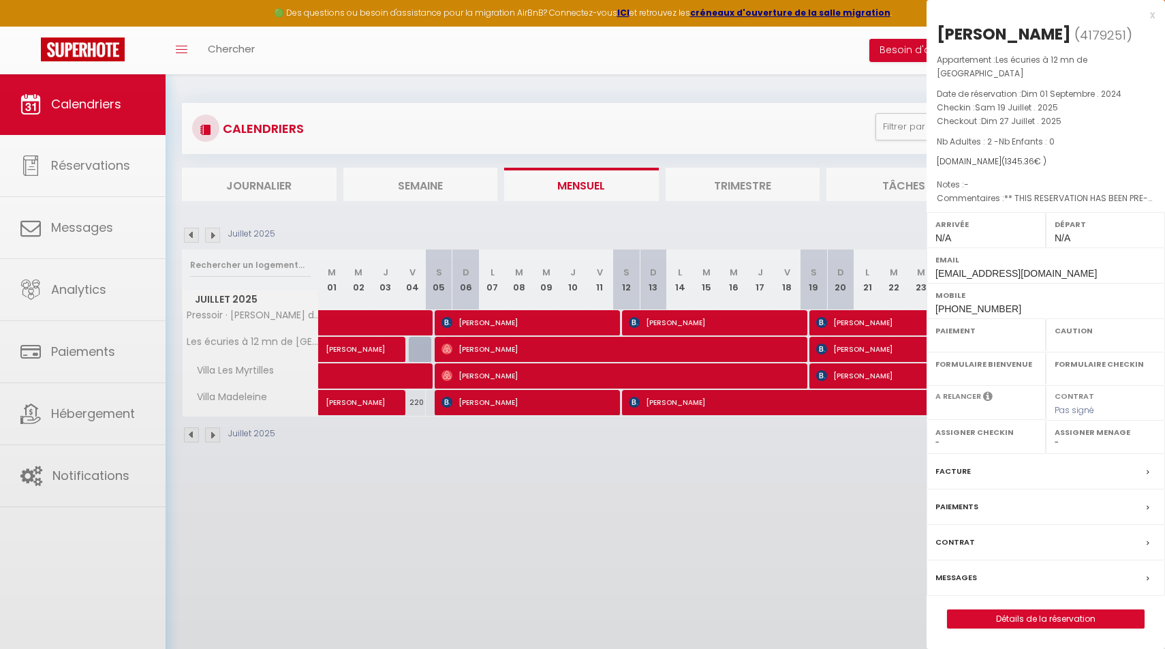
select select "OK"
select select "0"
select select "1"
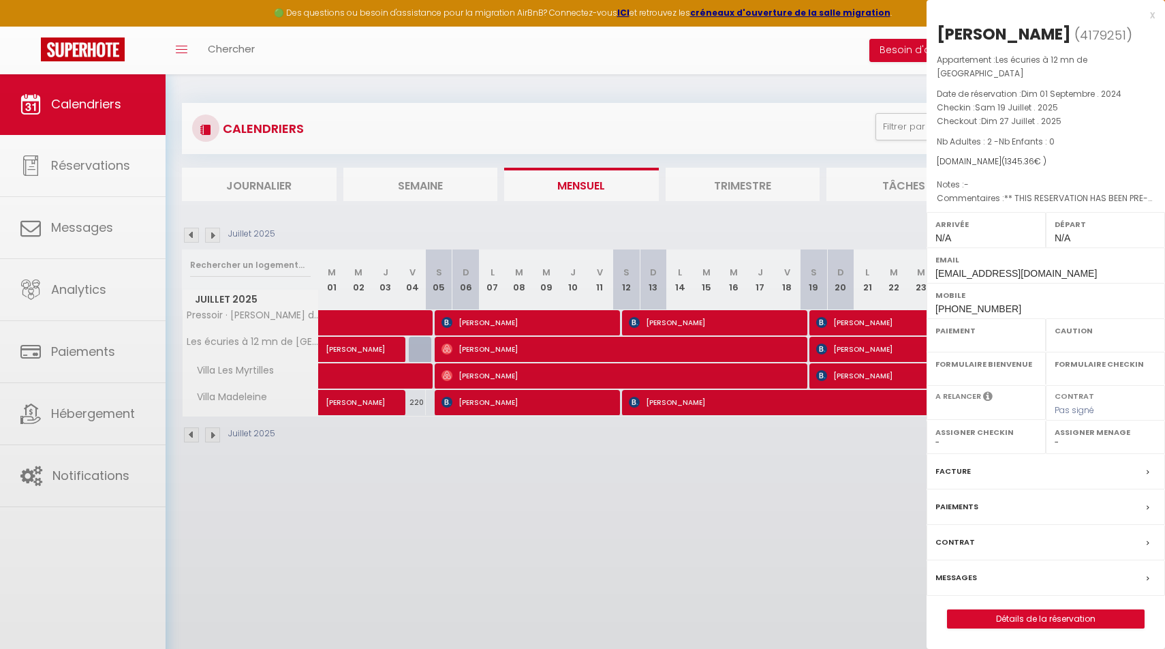
select select
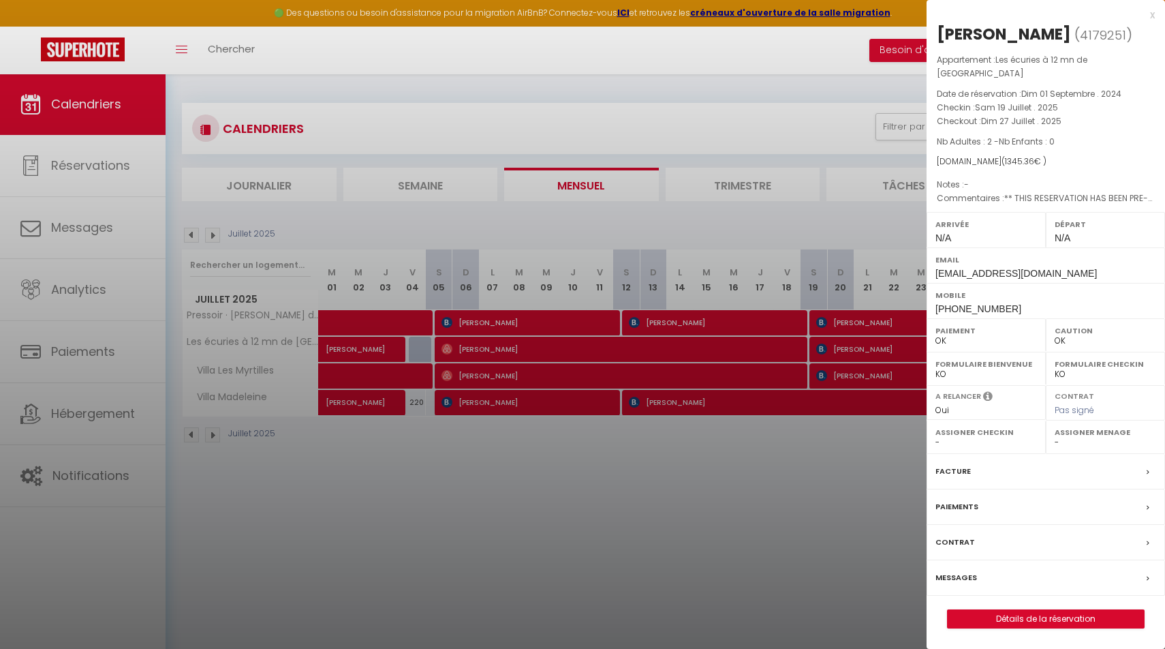
click at [955, 560] on div "Messages" at bounding box center [1046, 577] width 238 height 35
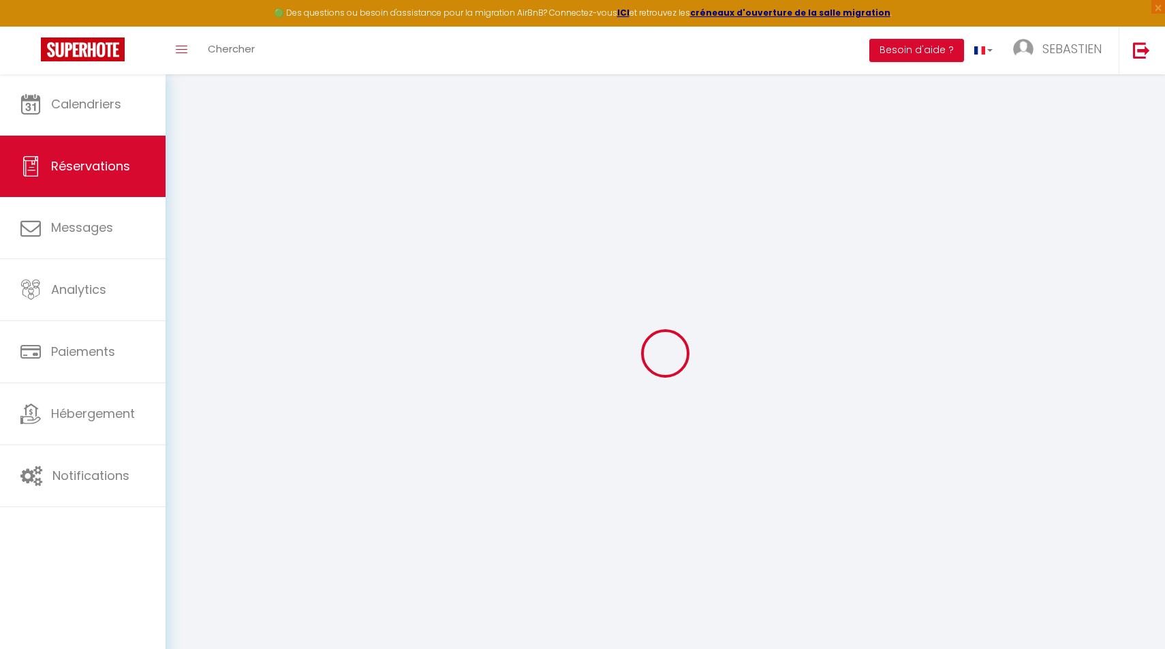
select select
checkbox input "false"
select select
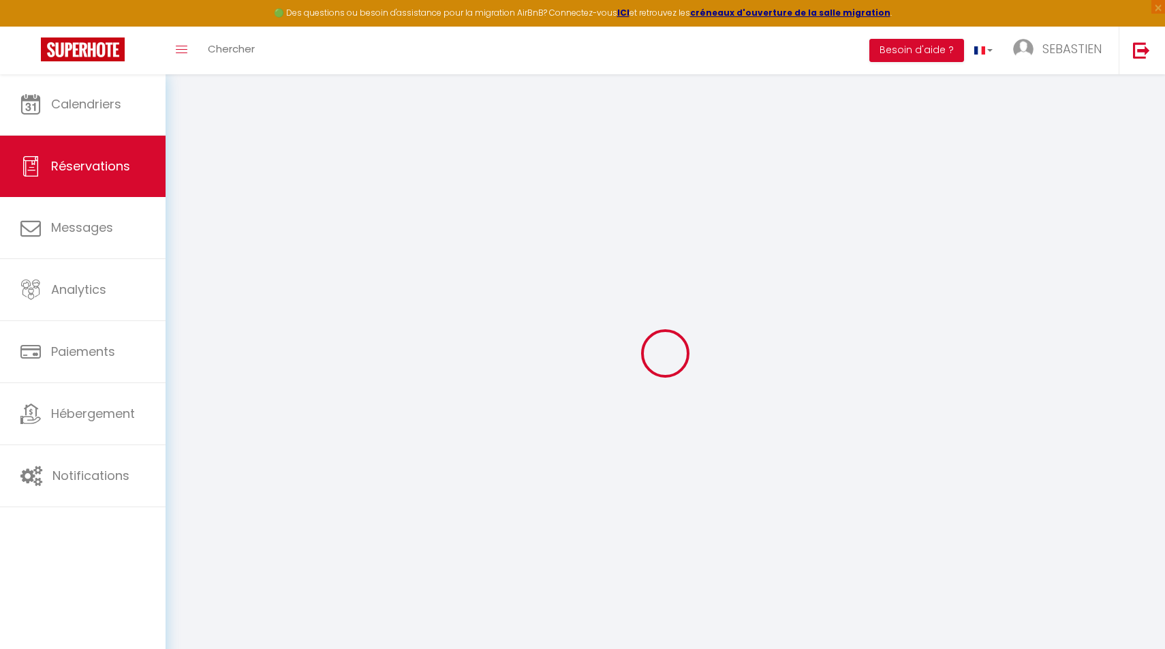
checkbox input "false"
type textarea "** THIS RESERVATION HAS BEEN PRE-PAID ** You have a [PERSON_NAME] that would li…"
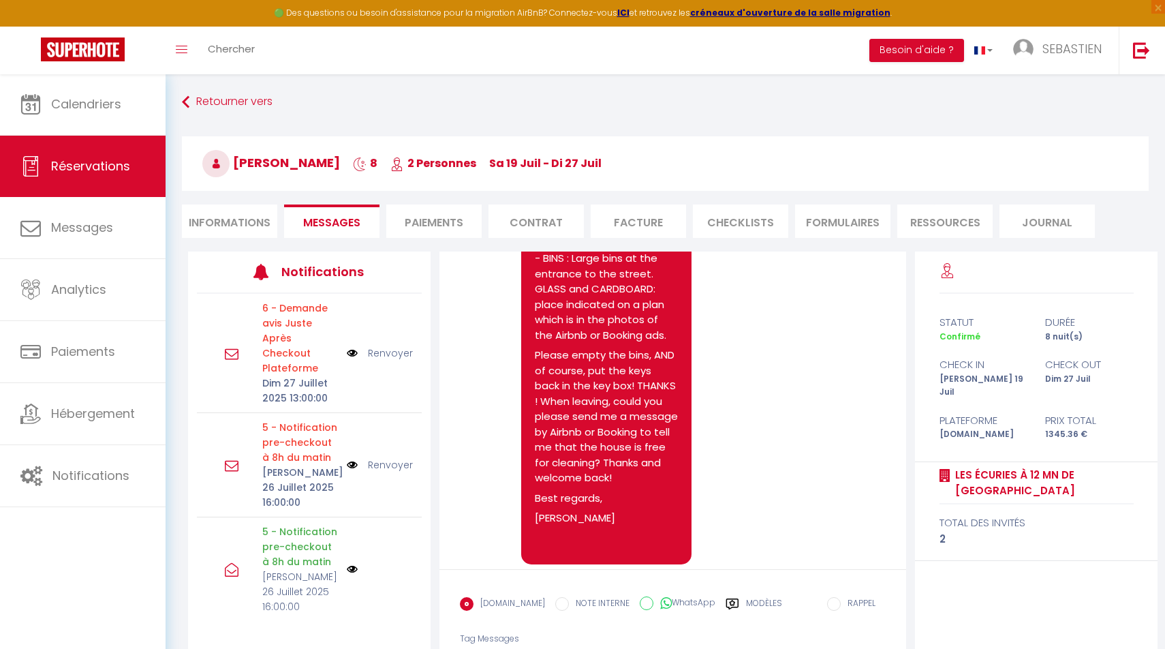
scroll to position [4812, 0]
click at [189, 99] on icon at bounding box center [185, 102] width 7 height 25
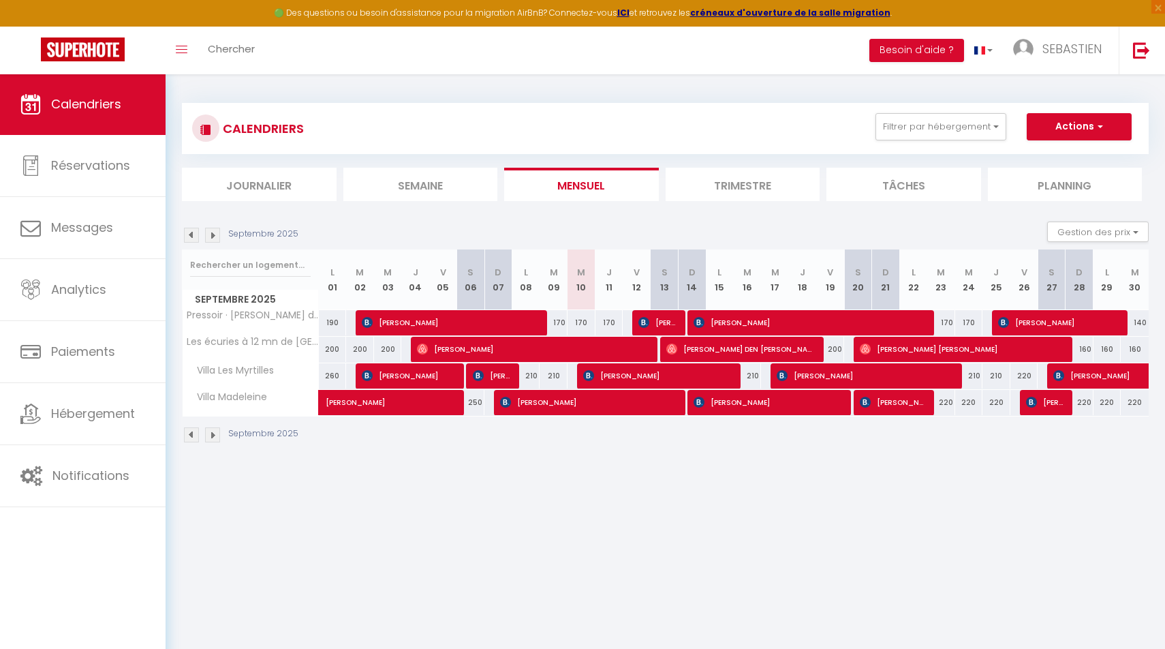
click at [191, 230] on img at bounding box center [191, 235] width 15 height 15
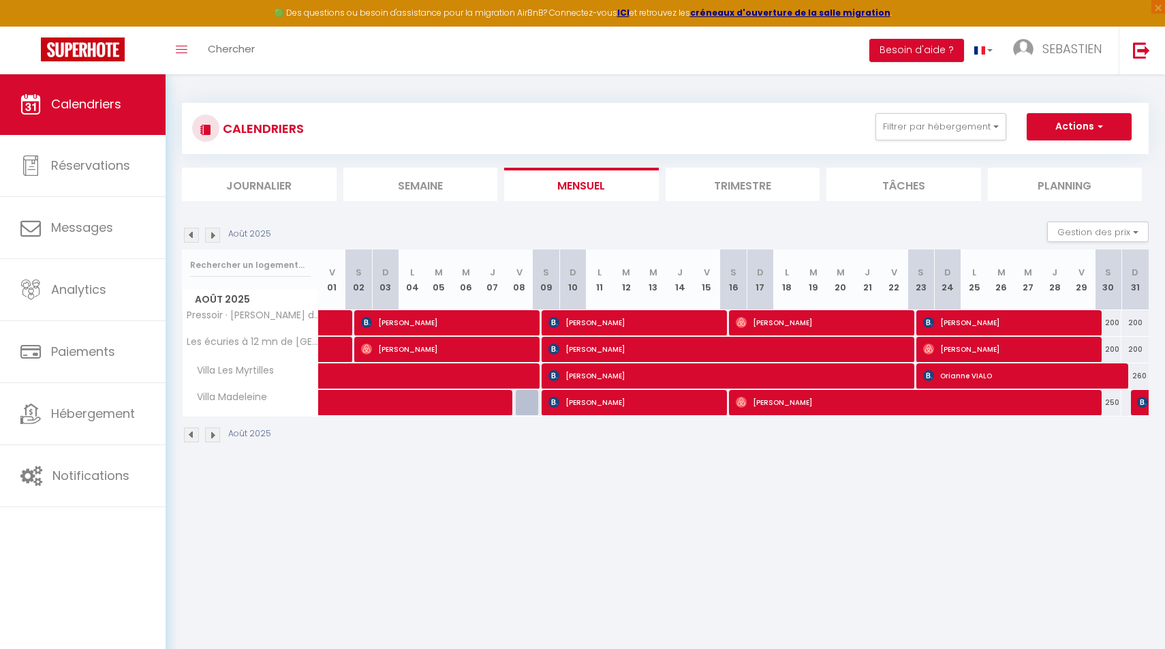
click at [191, 234] on img at bounding box center [191, 235] width 15 height 15
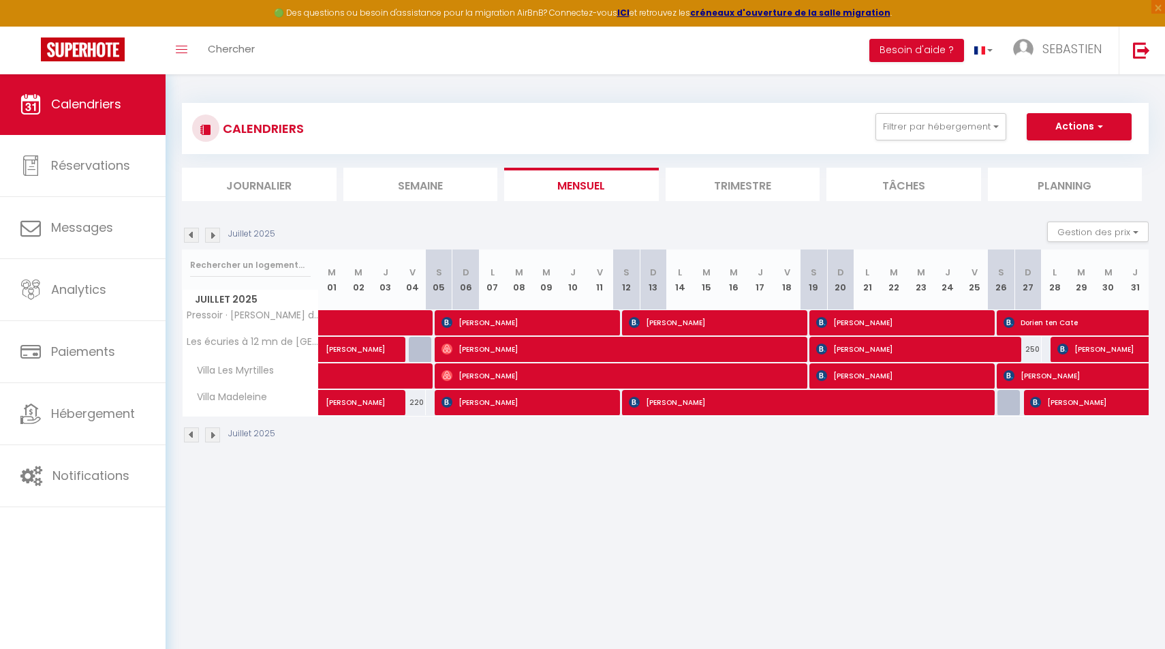
click at [187, 232] on img at bounding box center [191, 235] width 15 height 15
